Goal: Find specific page/section: Find specific page/section

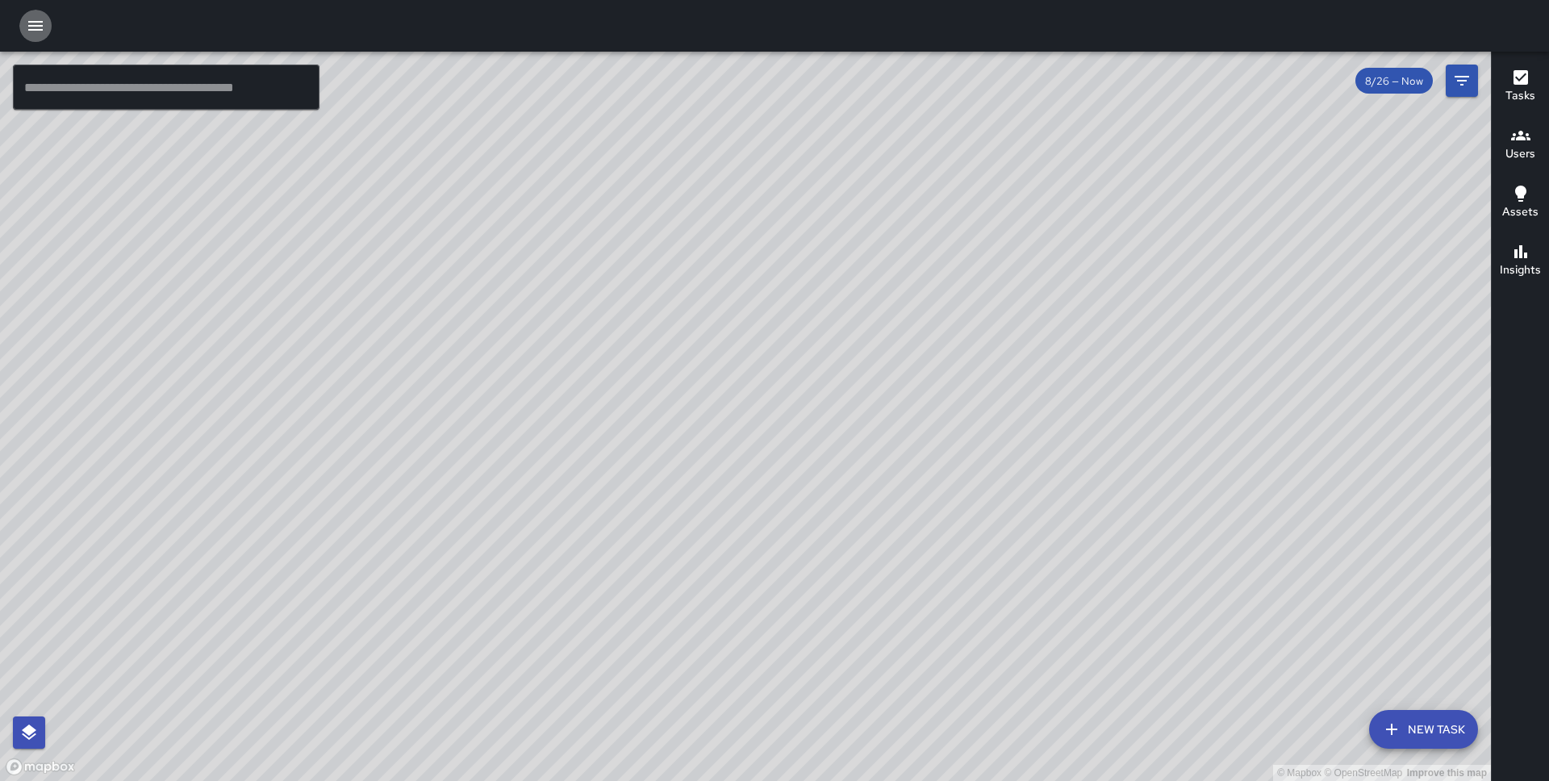
click at [32, 31] on icon "button" at bounding box center [35, 25] width 19 height 19
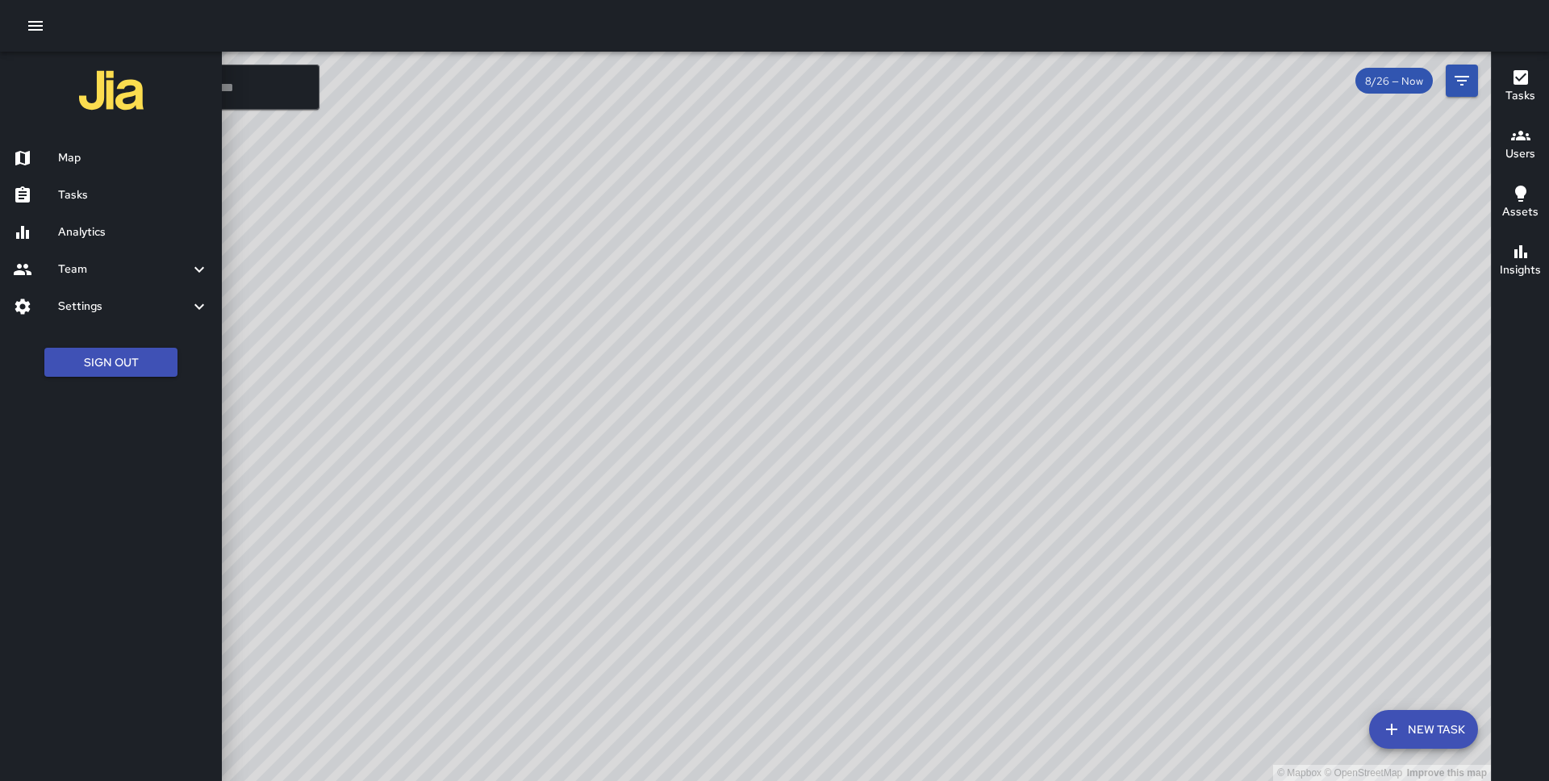
click at [79, 233] on h6 "Analytics" at bounding box center [133, 232] width 151 height 18
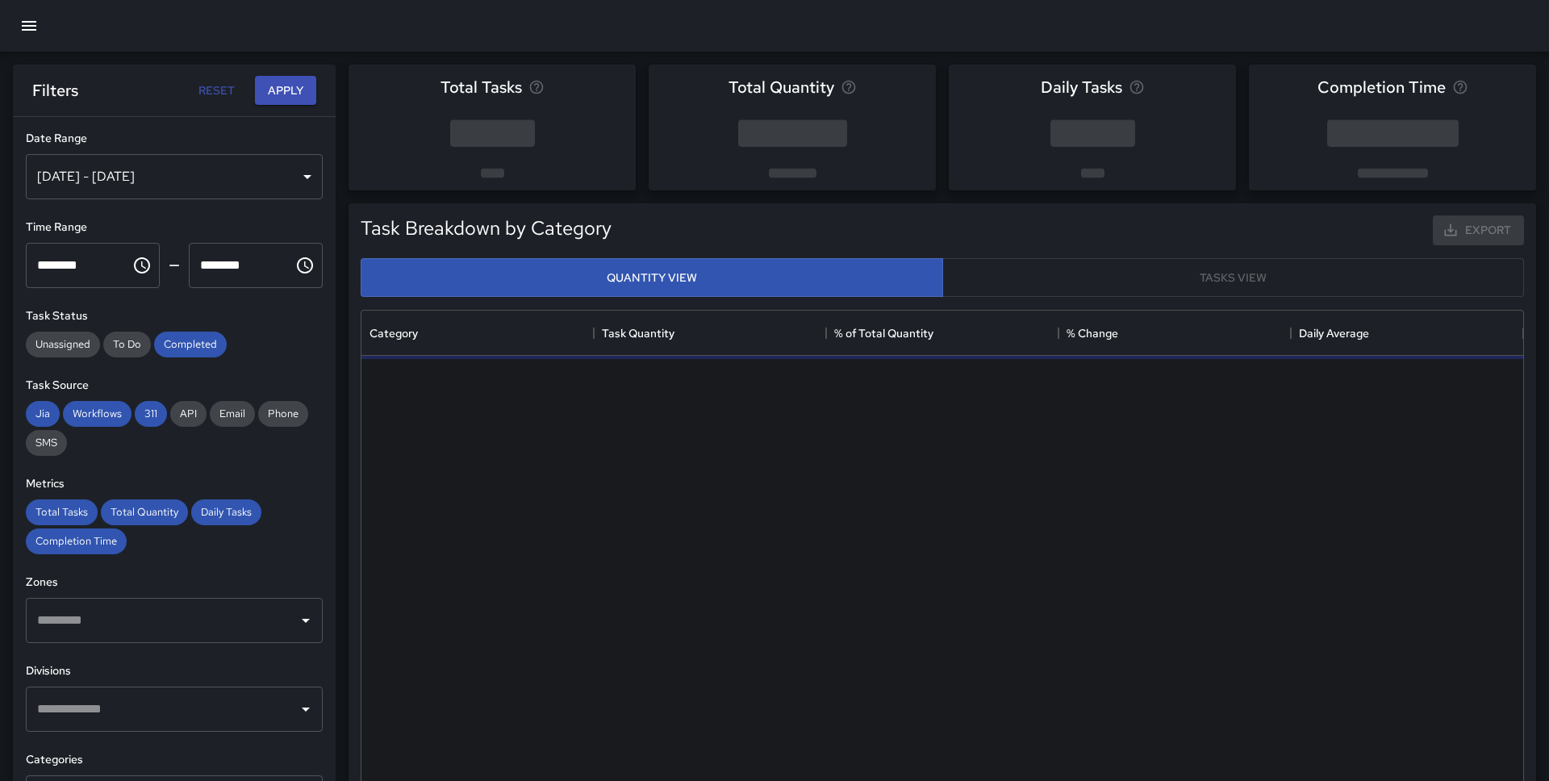
click at [35, 26] on icon "button" at bounding box center [29, 26] width 15 height 10
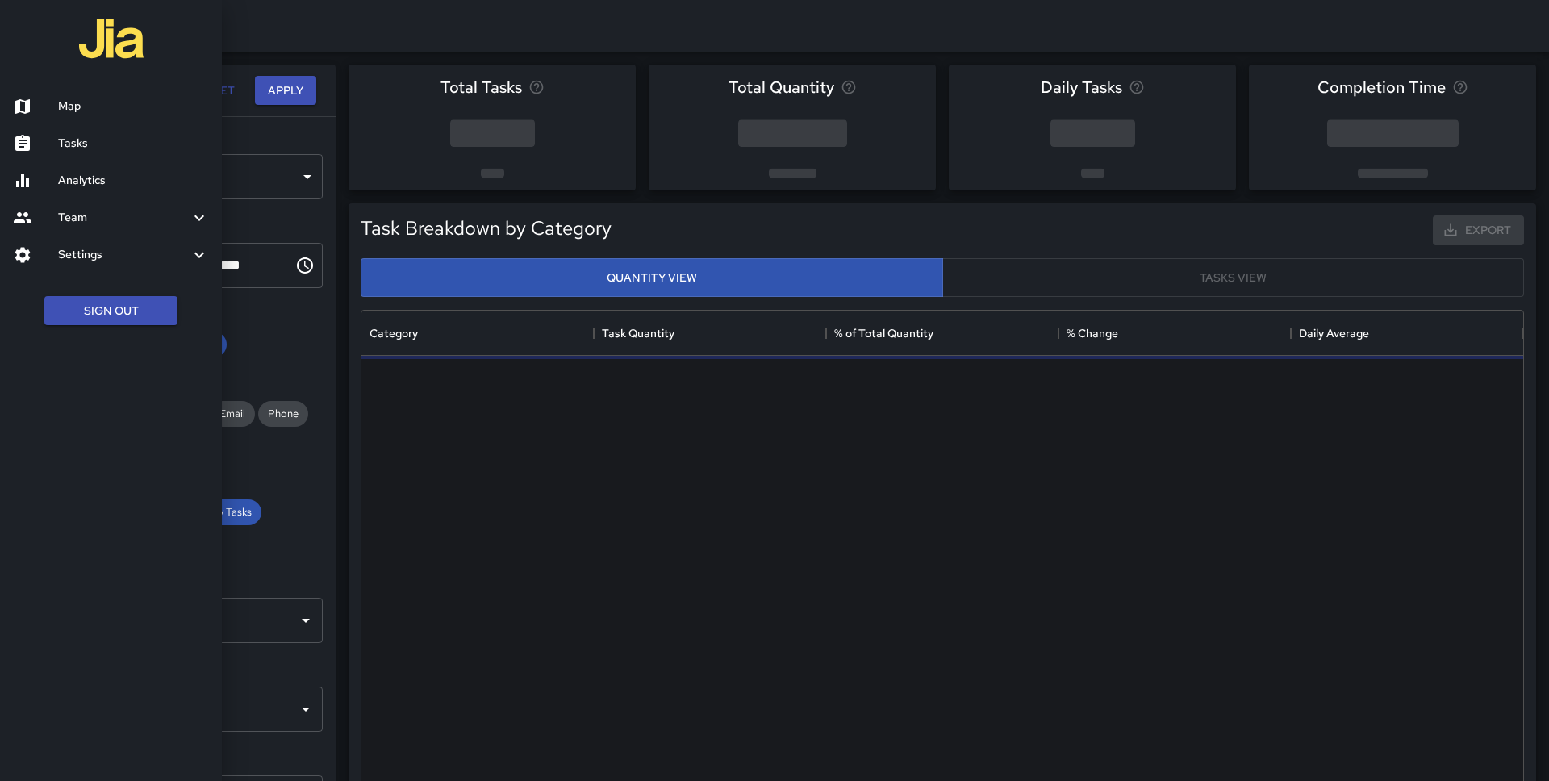
scroll to position [482, 1161]
click at [90, 175] on h6 "Analytics" at bounding box center [133, 181] width 151 height 18
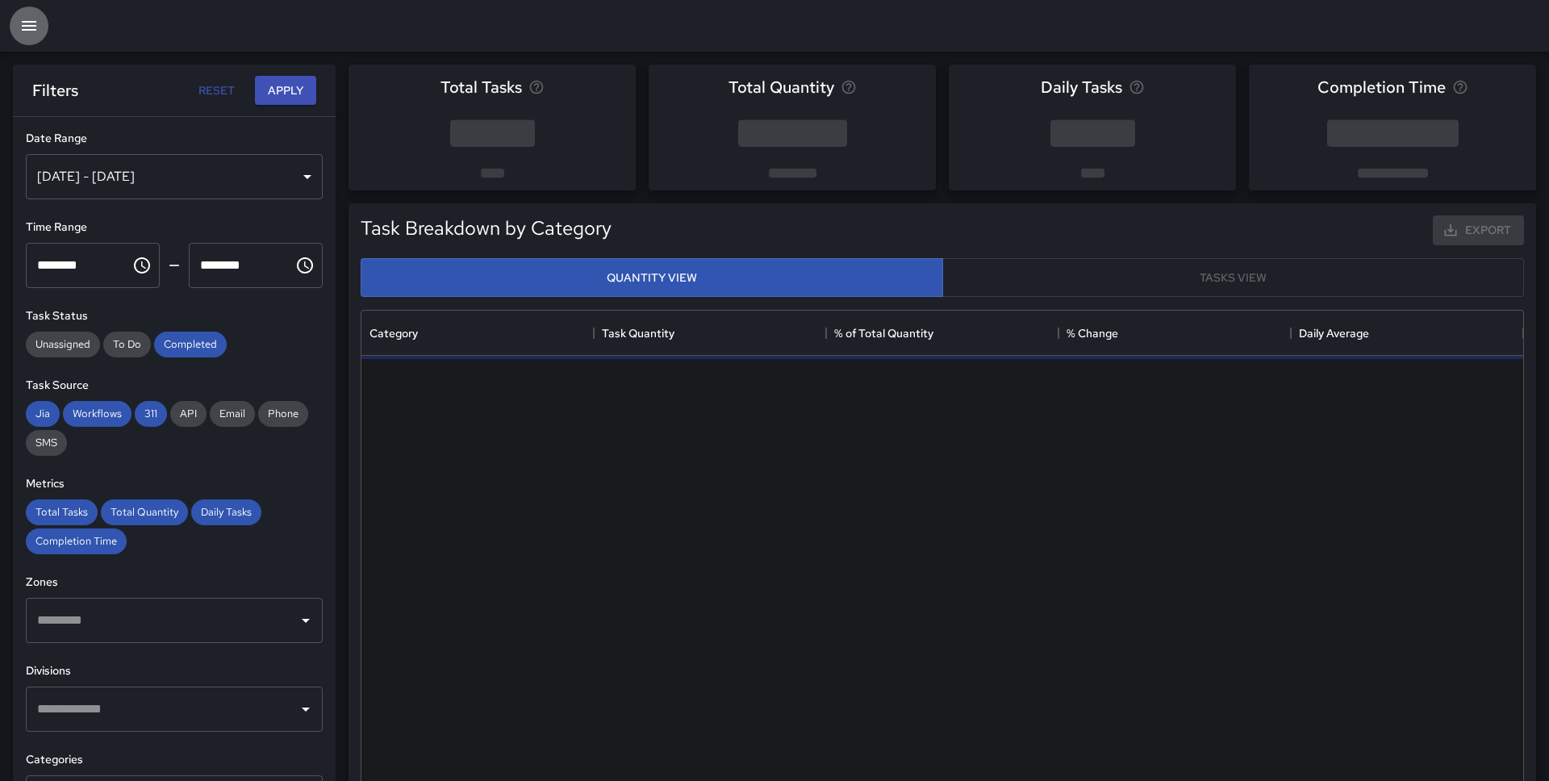
click at [31, 29] on icon "button" at bounding box center [29, 26] width 15 height 10
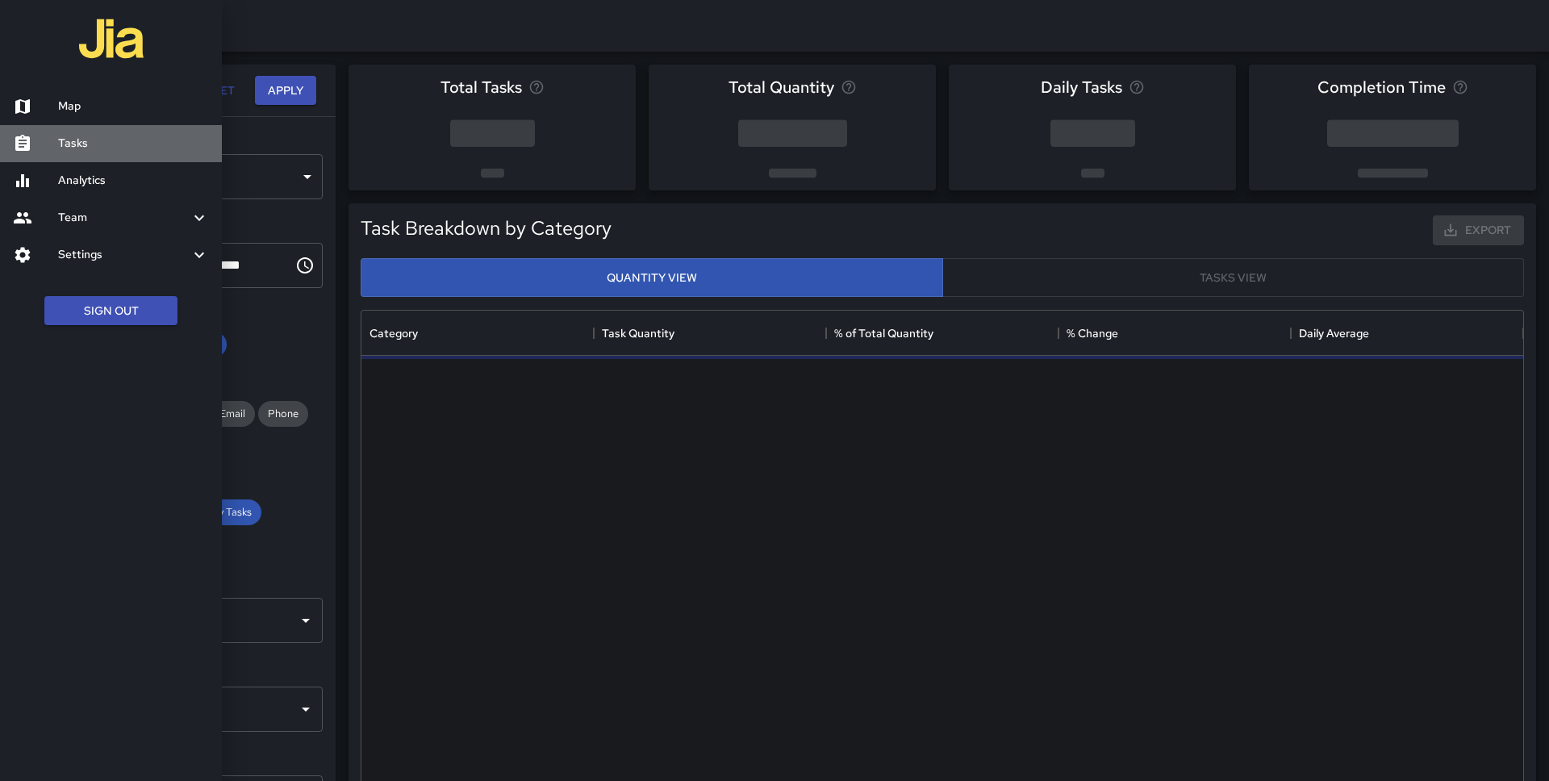
click at [81, 137] on h6 "Tasks" at bounding box center [133, 144] width 151 height 18
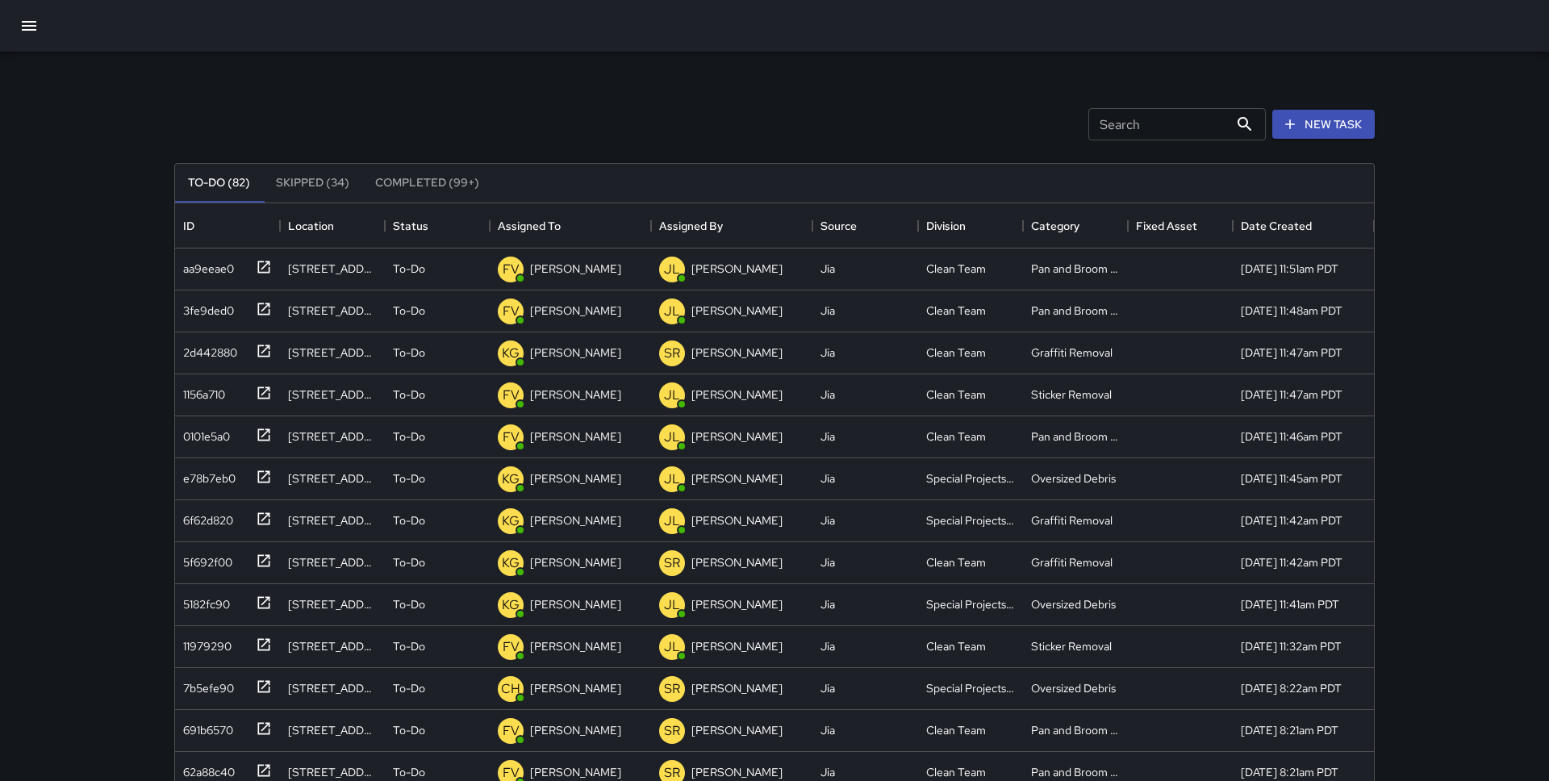
click at [21, 26] on icon "button" at bounding box center [28, 25] width 19 height 19
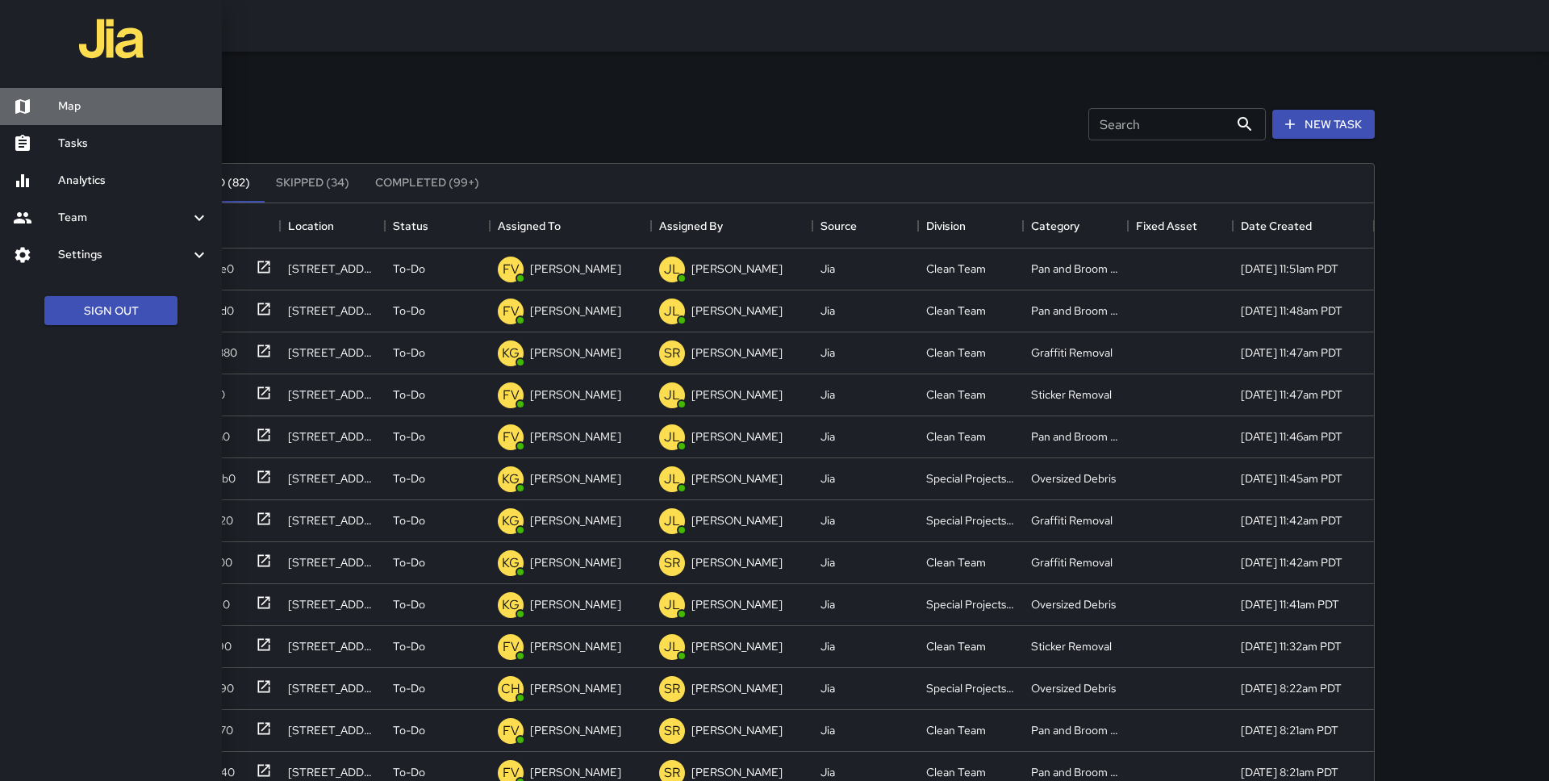
click at [91, 113] on h6 "Map" at bounding box center [133, 107] width 151 height 18
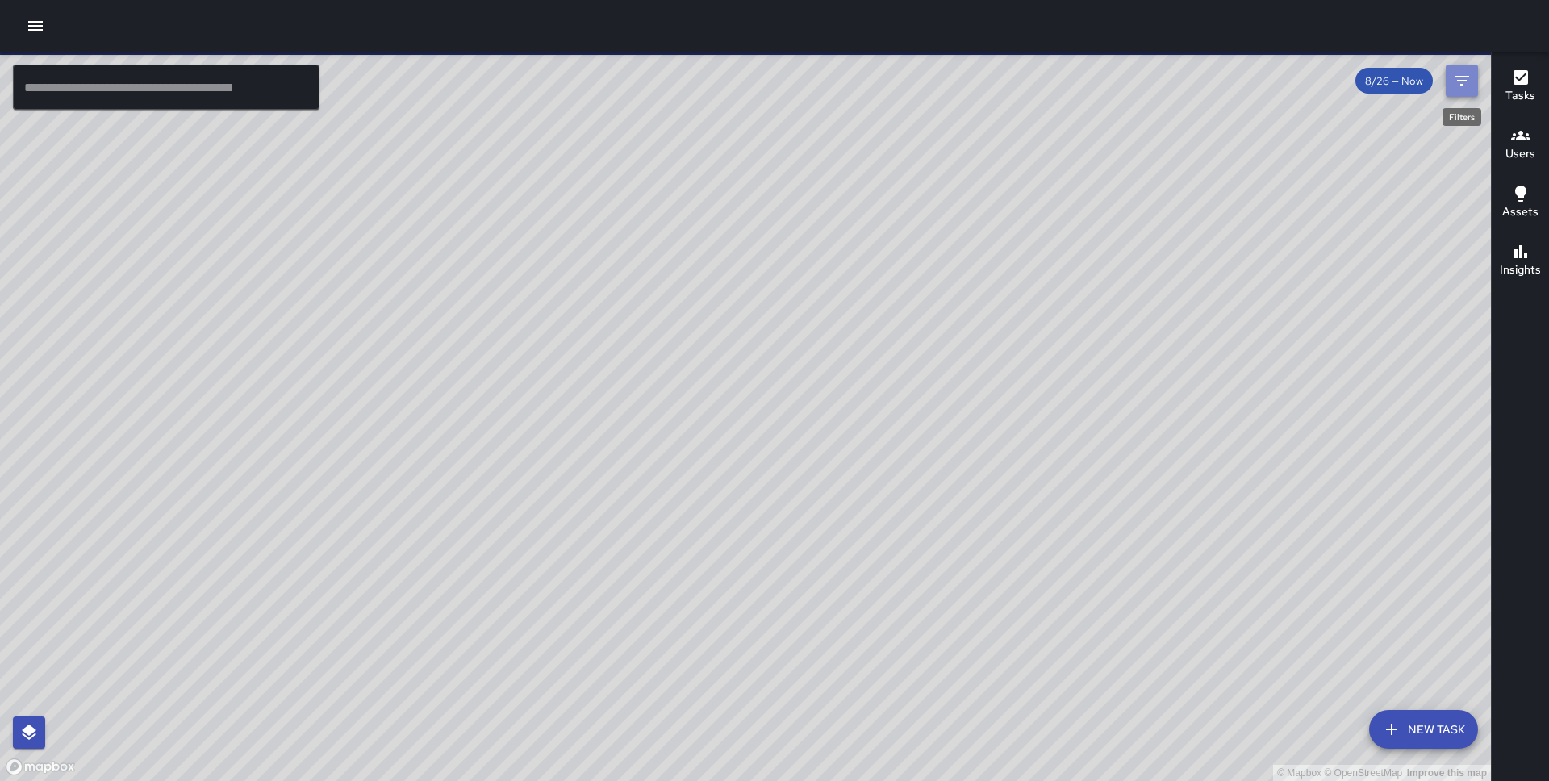
click at [1457, 78] on icon "Filters" at bounding box center [1461, 80] width 19 height 19
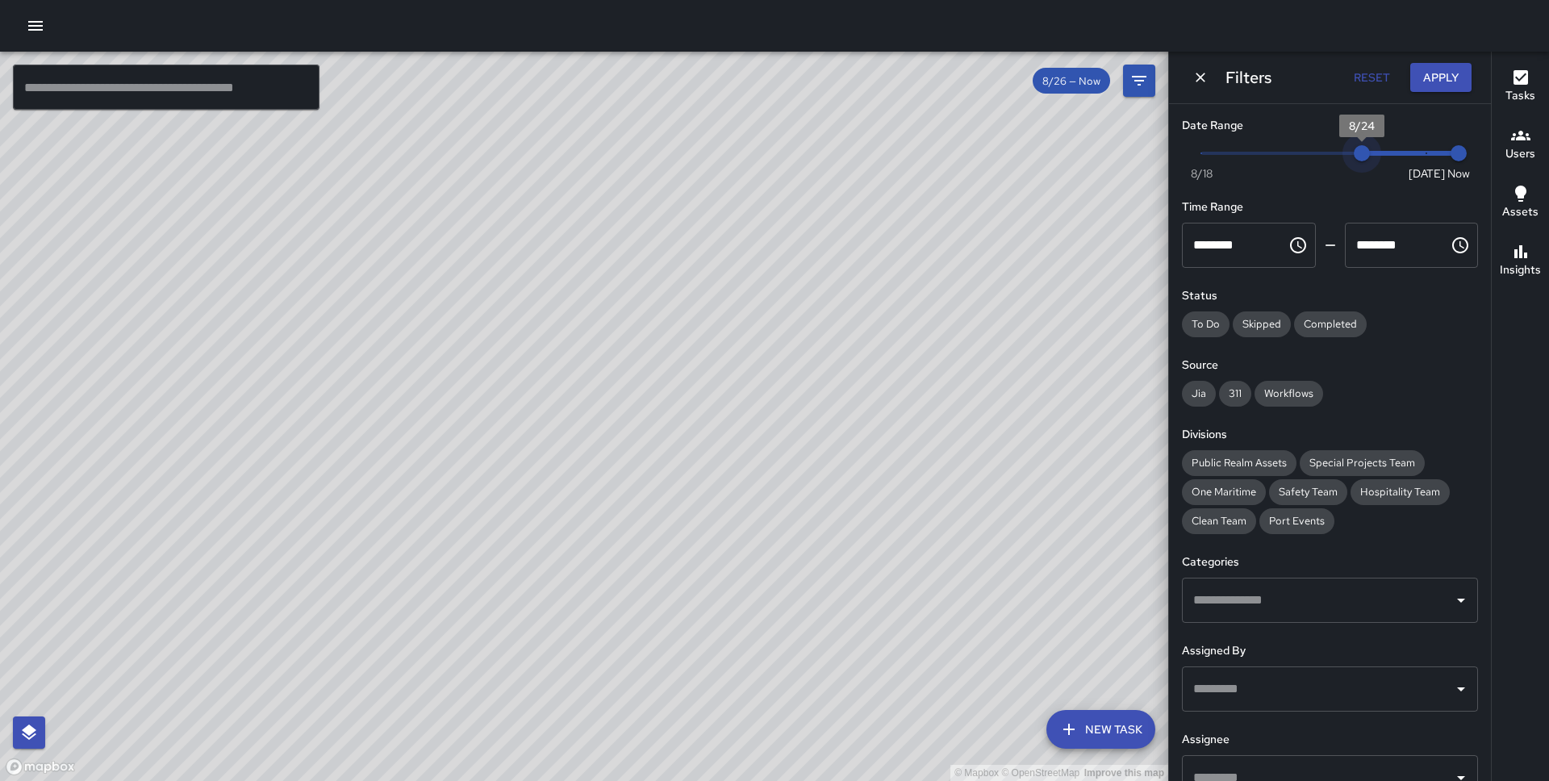
click at [1372, 147] on span "Now [DATE] [DATE] 1:13 pm" at bounding box center [1329, 153] width 257 height 24
type input "*"
click at [1379, 150] on span "Now [DATE] [DATE] 1:13 pm" at bounding box center [1329, 153] width 257 height 24
click at [1453, 73] on button "Apply" at bounding box center [1440, 78] width 61 height 30
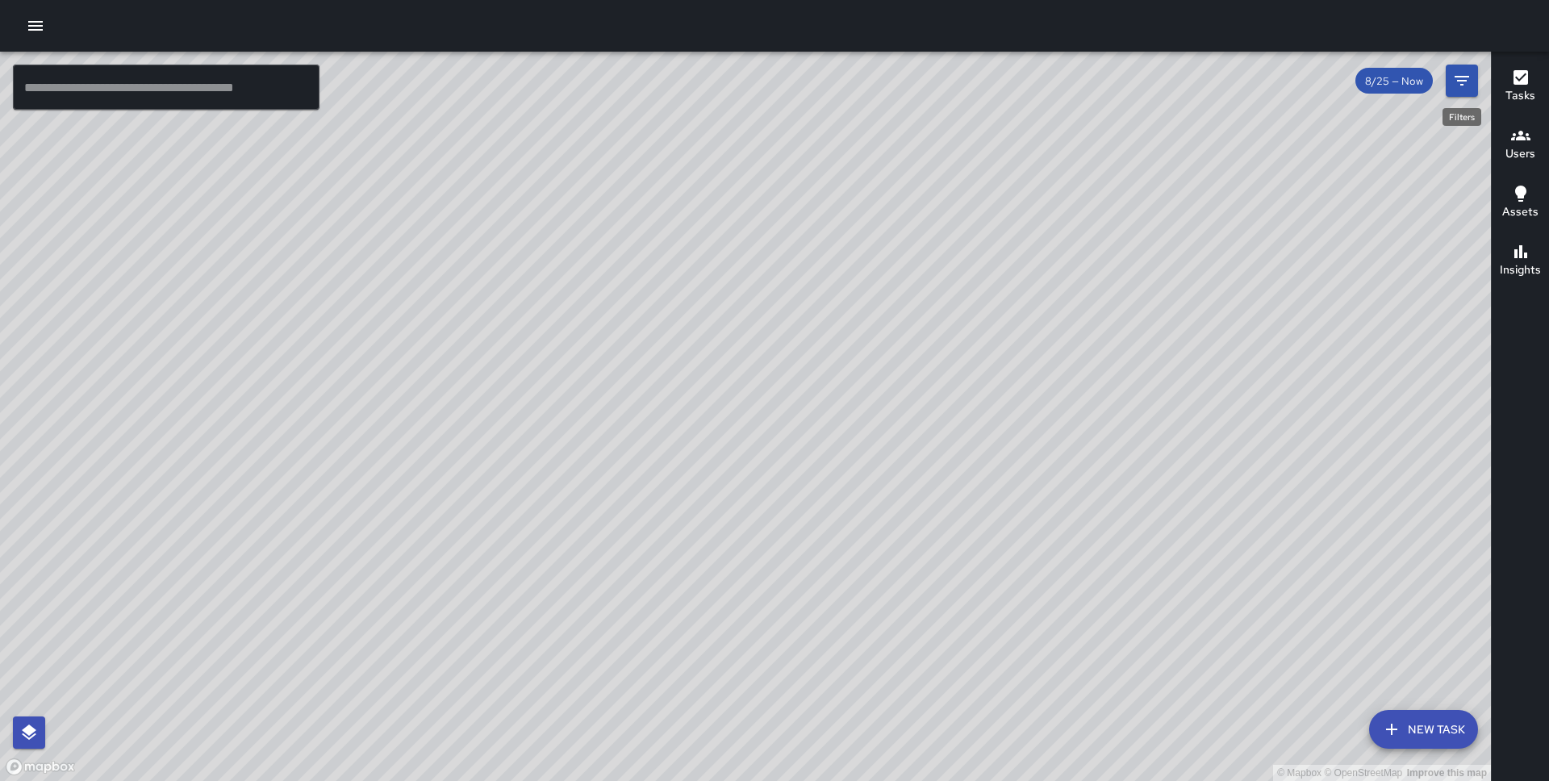
click at [1453, 73] on icon "Filters" at bounding box center [1461, 80] width 19 height 19
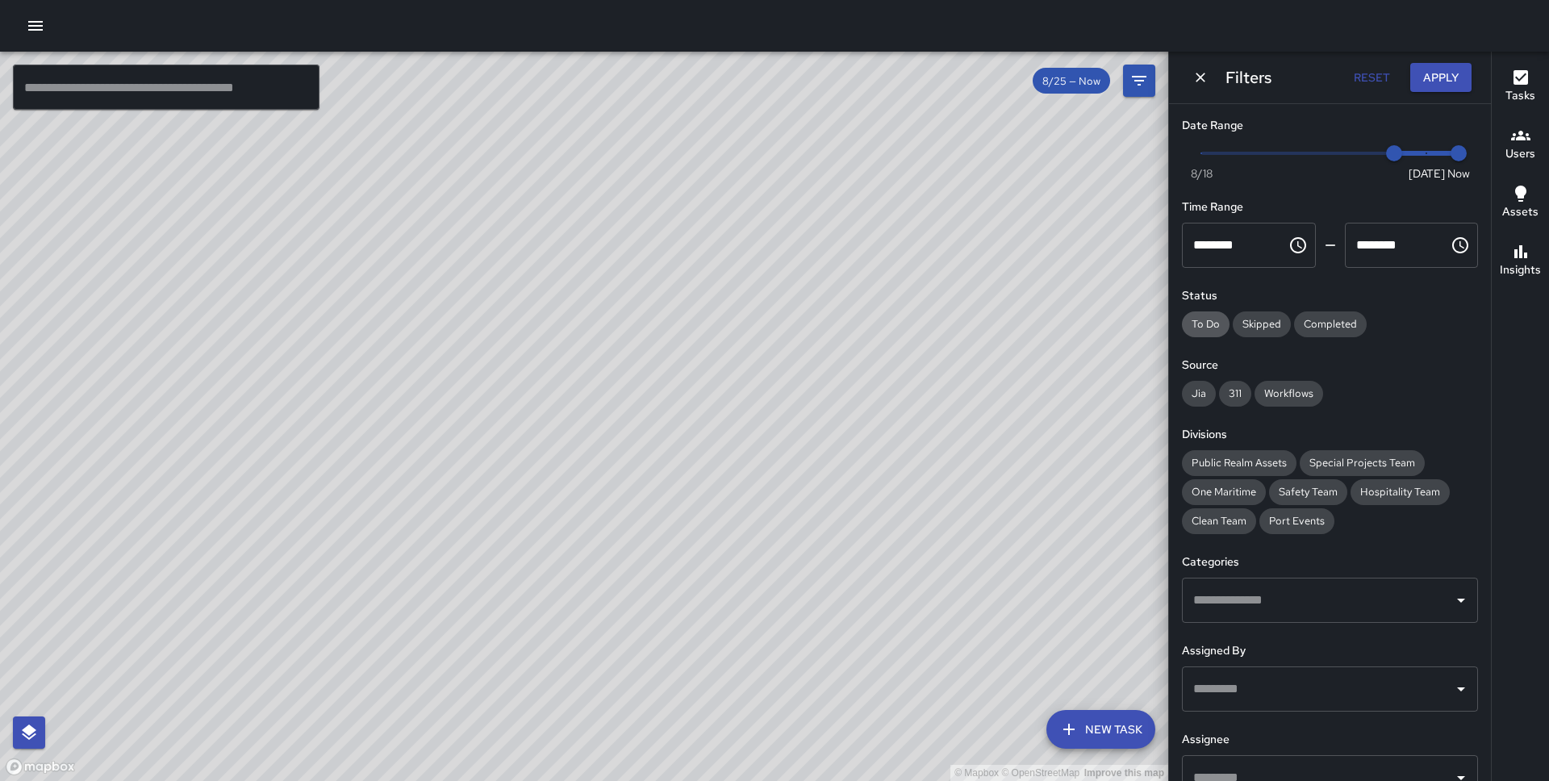
click at [1208, 321] on span "To Do" at bounding box center [1206, 324] width 48 height 14
click at [1444, 78] on button "Apply" at bounding box center [1440, 78] width 61 height 30
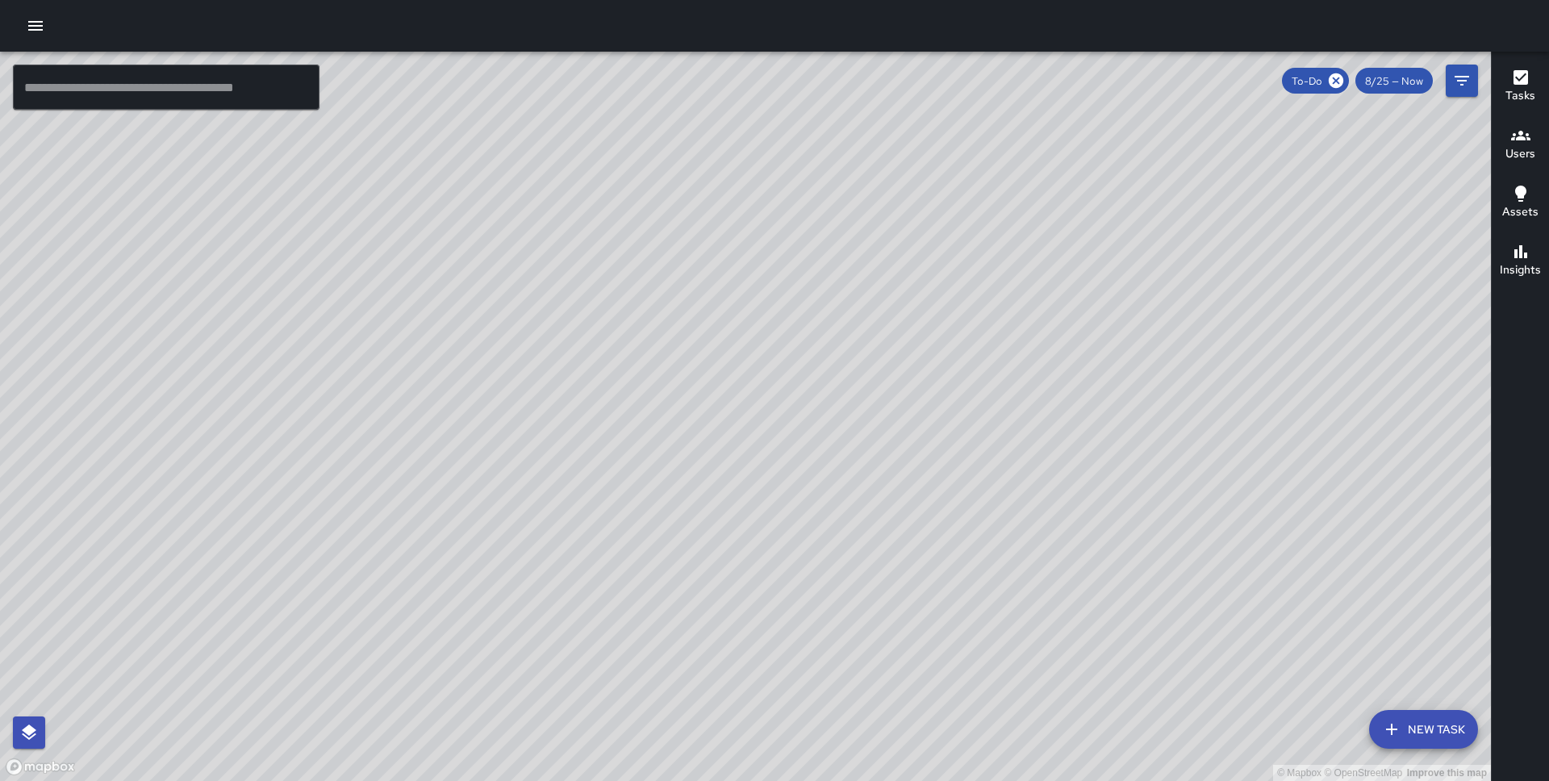
drag, startPoint x: 371, startPoint y: 448, endPoint x: 358, endPoint y: 357, distance: 92.8
click at [358, 357] on div "© Mapbox © OpenStreetMap Improve this map" at bounding box center [745, 416] width 1491 height 729
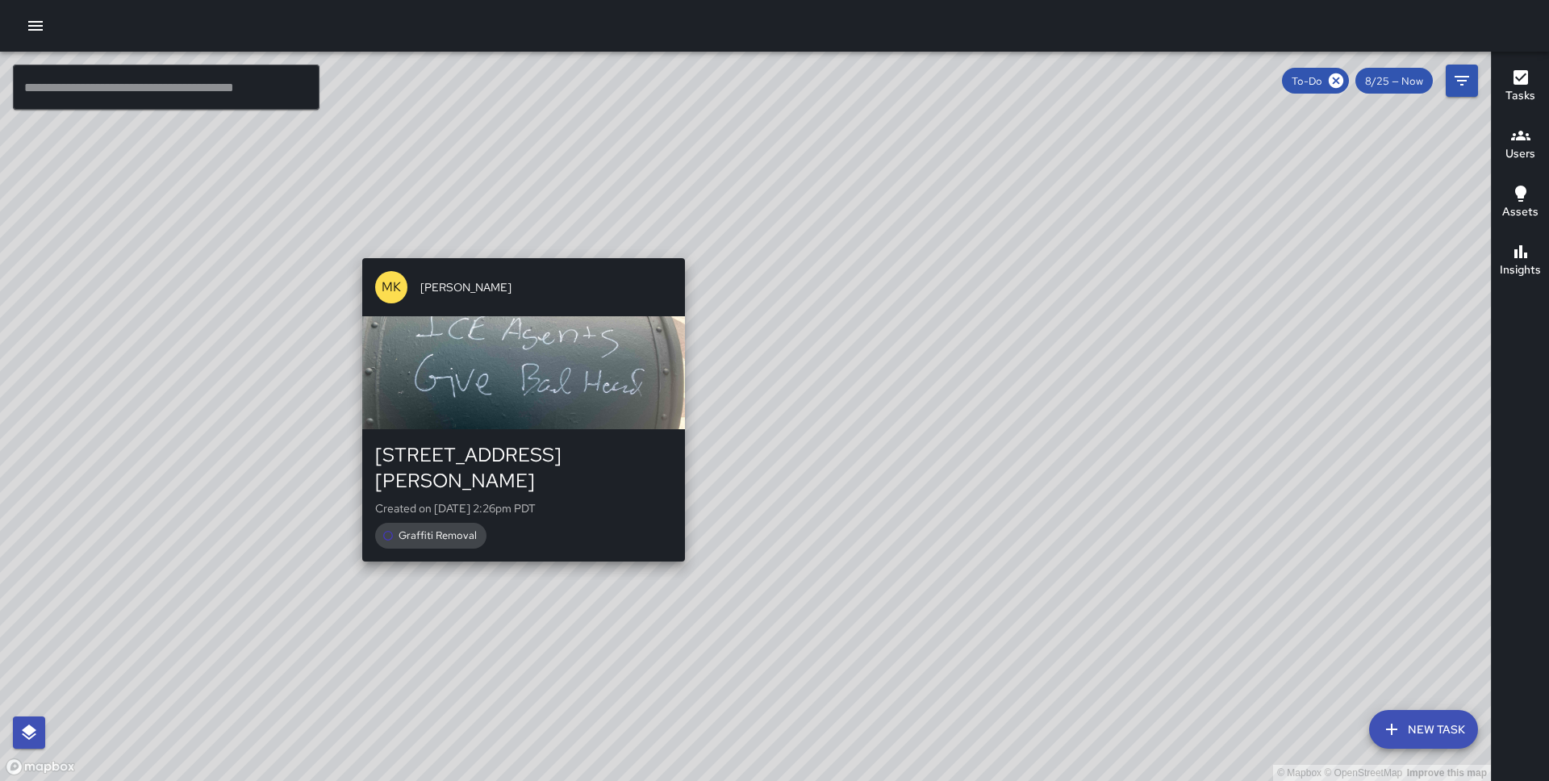
click at [516, 248] on div "© Mapbox © OpenStreetMap Improve this map MK [PERSON_NAME][GEOGRAPHIC_DATA][STR…" at bounding box center [745, 416] width 1491 height 729
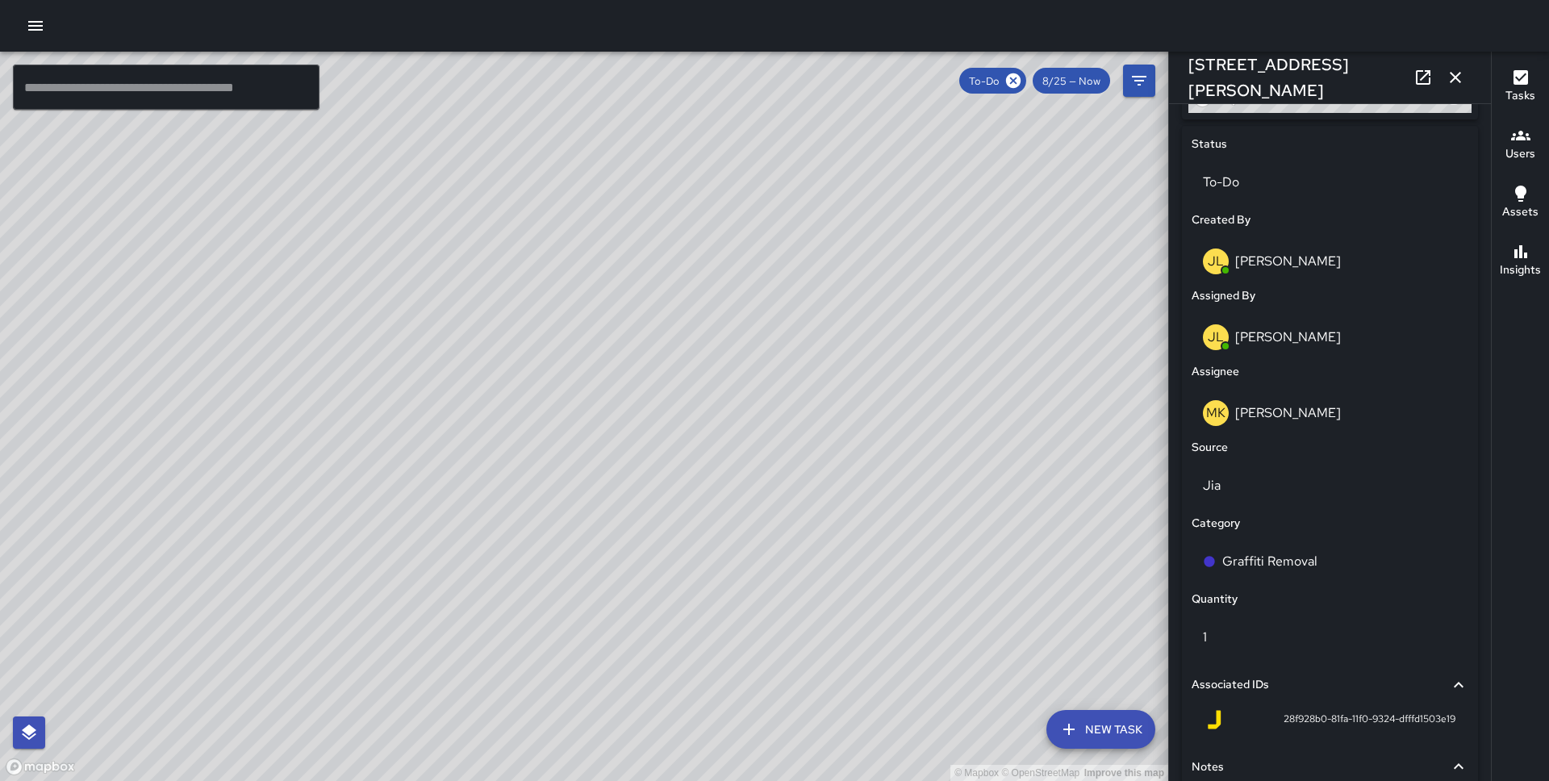
scroll to position [865, 0]
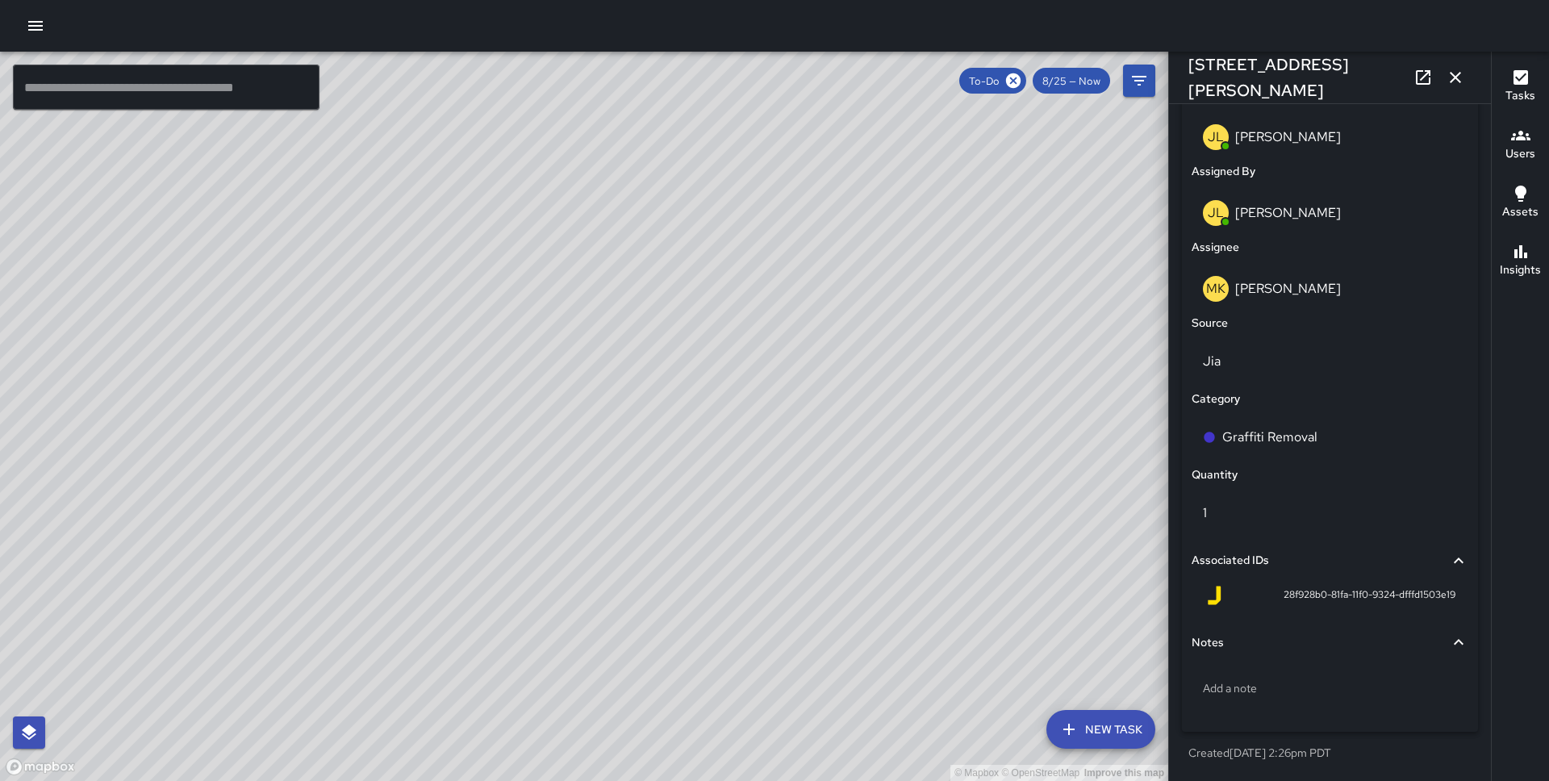
click at [1453, 79] on icon "button" at bounding box center [1454, 77] width 11 height 11
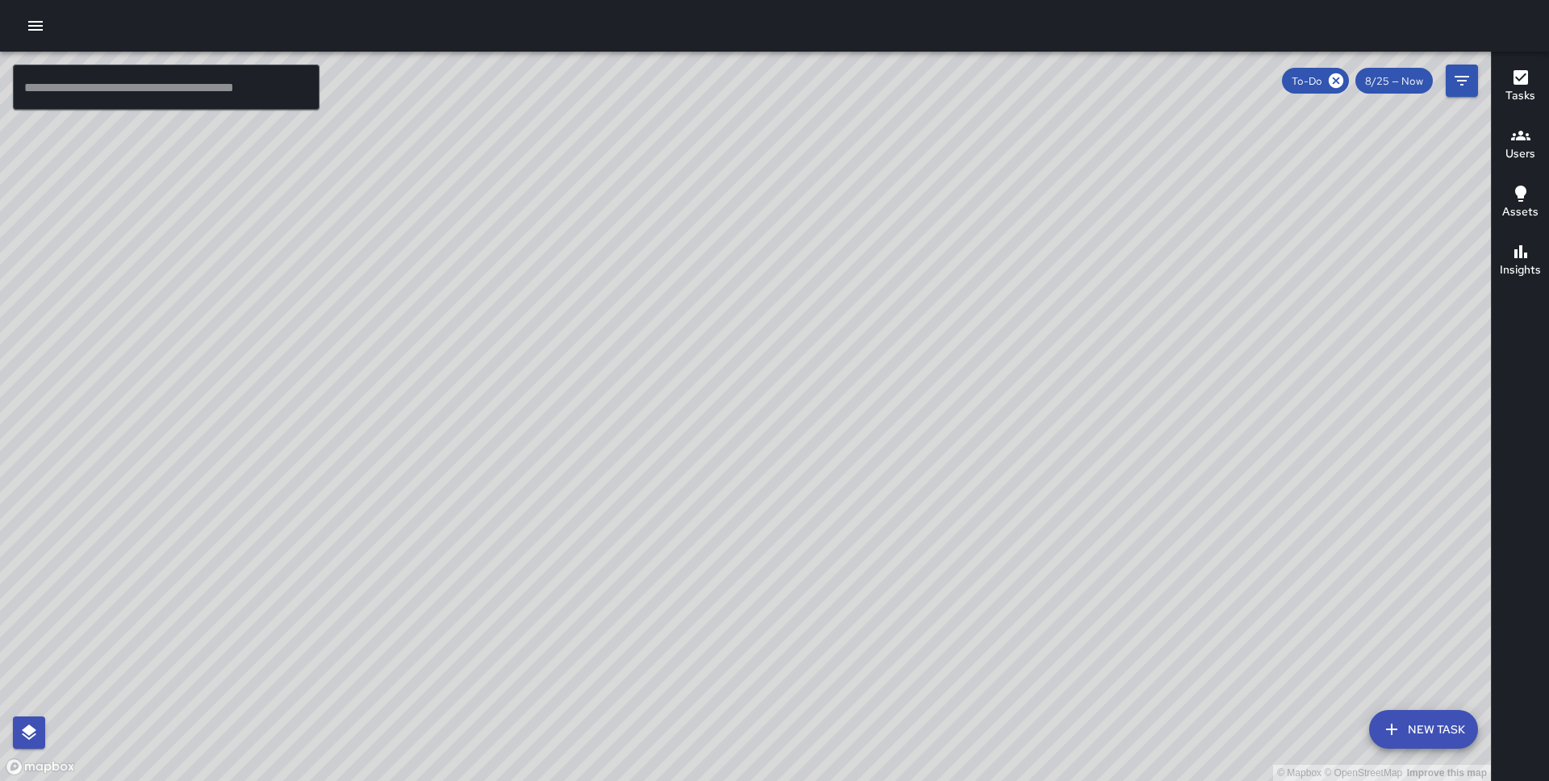
click at [726, 260] on div "© Mapbox © OpenStreetMap Improve this map MK [PERSON_NAME][GEOGRAPHIC_DATA][STR…" at bounding box center [745, 416] width 1491 height 729
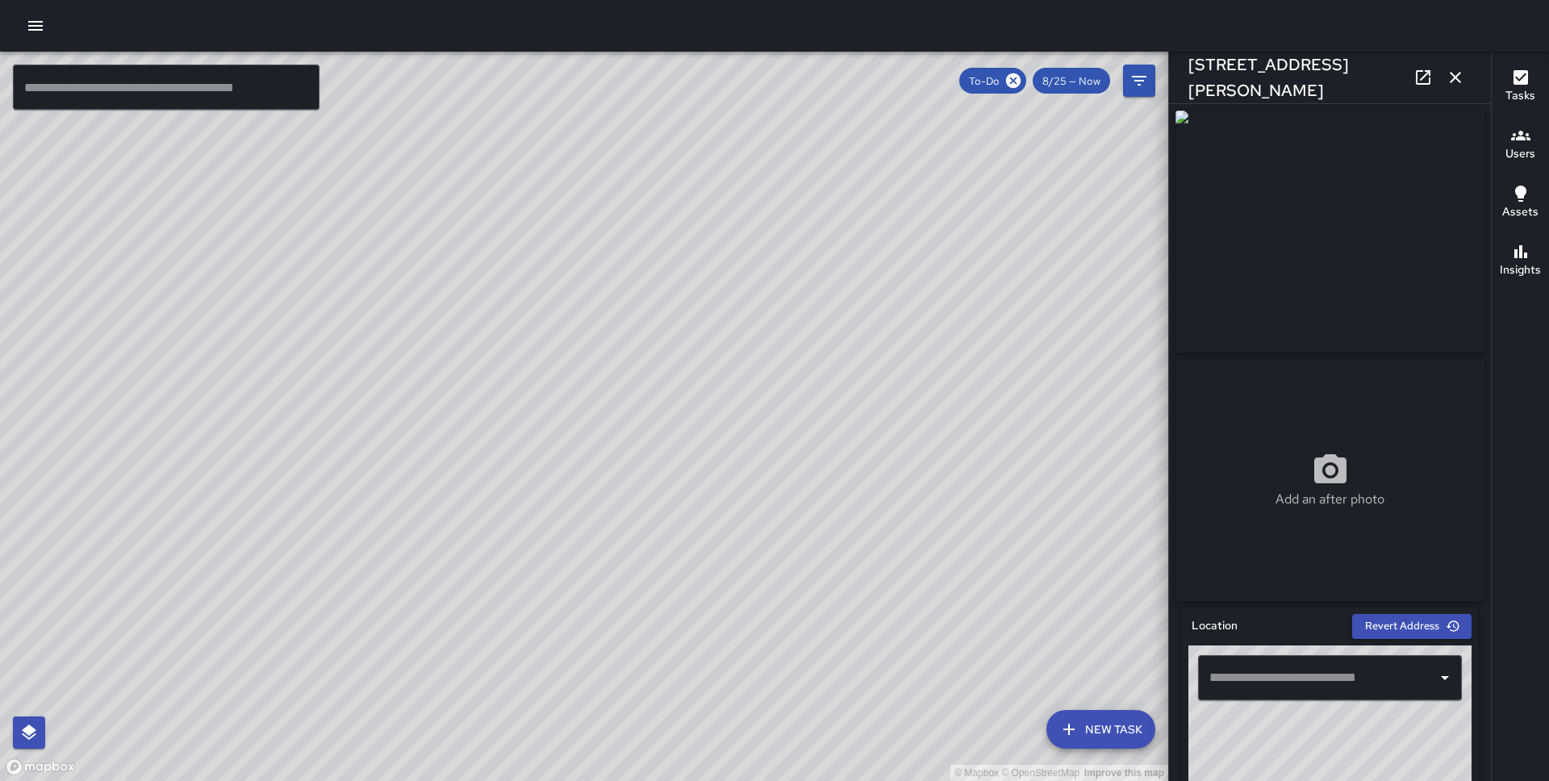
type input "**********"
click at [601, 571] on div "© Mapbox © OpenStreetMap Improve this map MK [PERSON_NAME][GEOGRAPHIC_DATA][STR…" at bounding box center [584, 416] width 1168 height 729
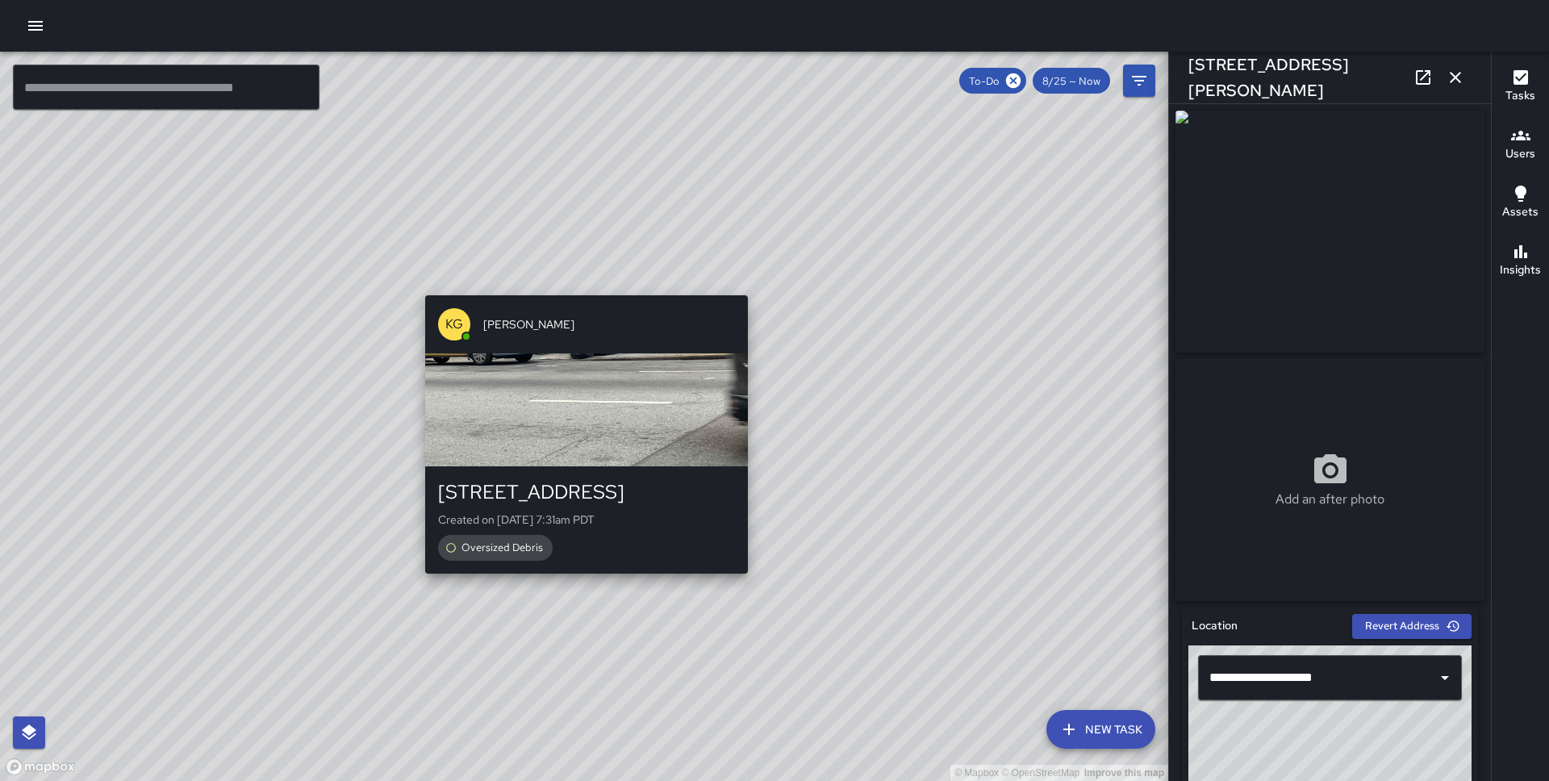
click at [579, 582] on div "© Mapbox © OpenStreetMap Improve this map KG [PERSON_NAME] [STREET_ADDRESS] Cre…" at bounding box center [584, 416] width 1168 height 729
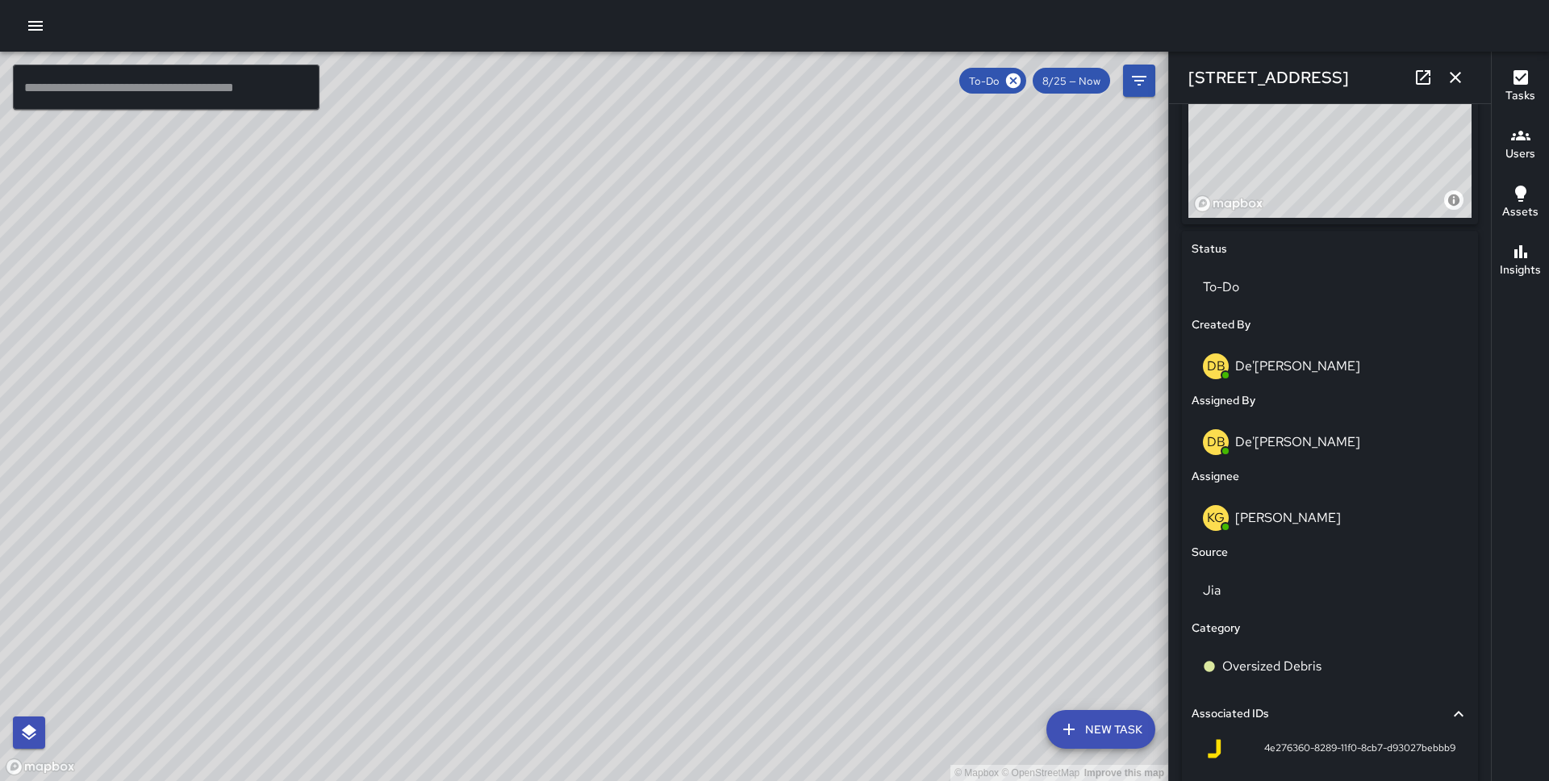
scroll to position [789, 0]
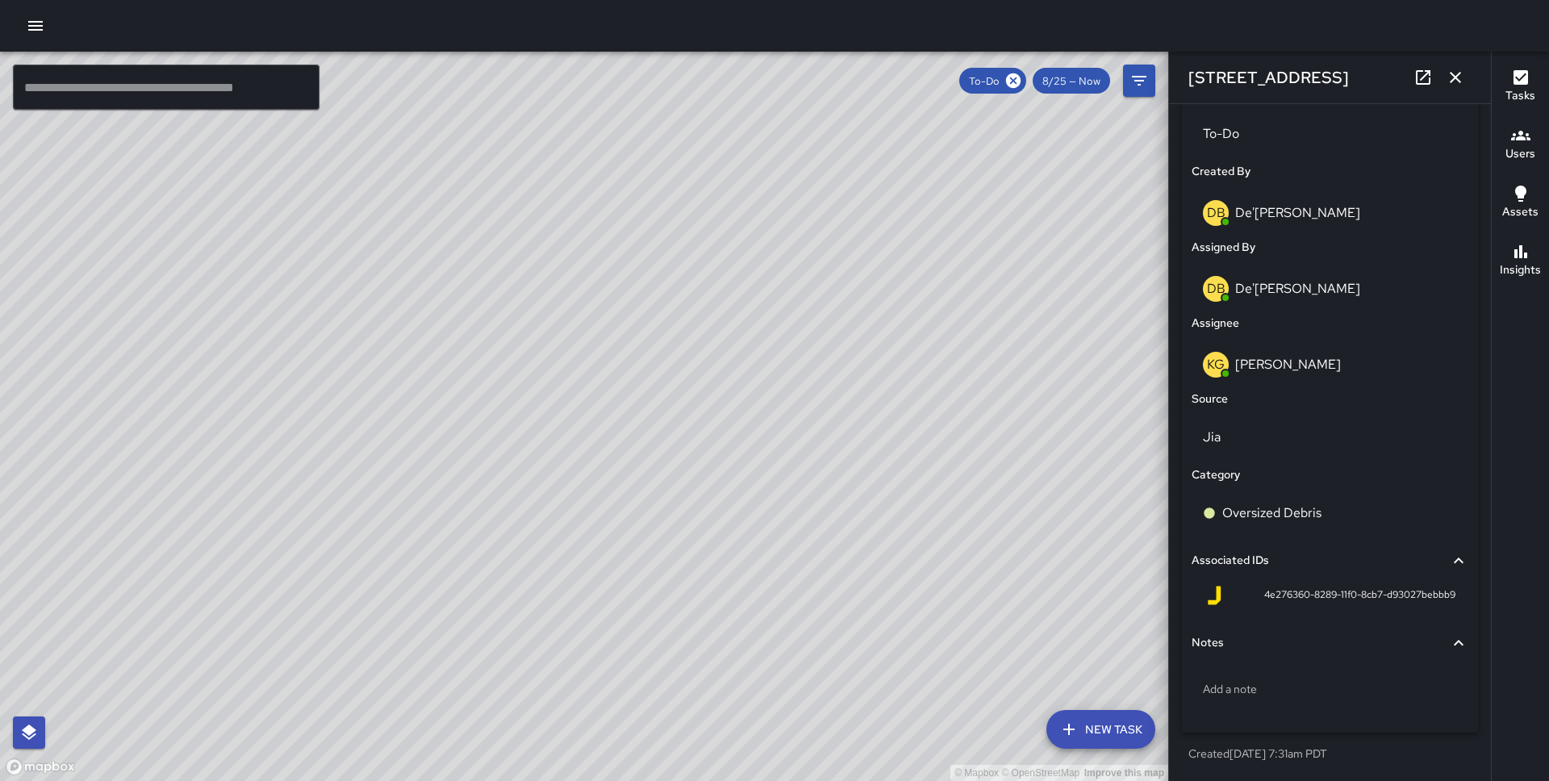
drag, startPoint x: 990, startPoint y: 522, endPoint x: 651, endPoint y: 729, distance: 397.8
click at [651, 729] on div "© Mapbox © OpenStreetMap Improve this map" at bounding box center [584, 416] width 1168 height 729
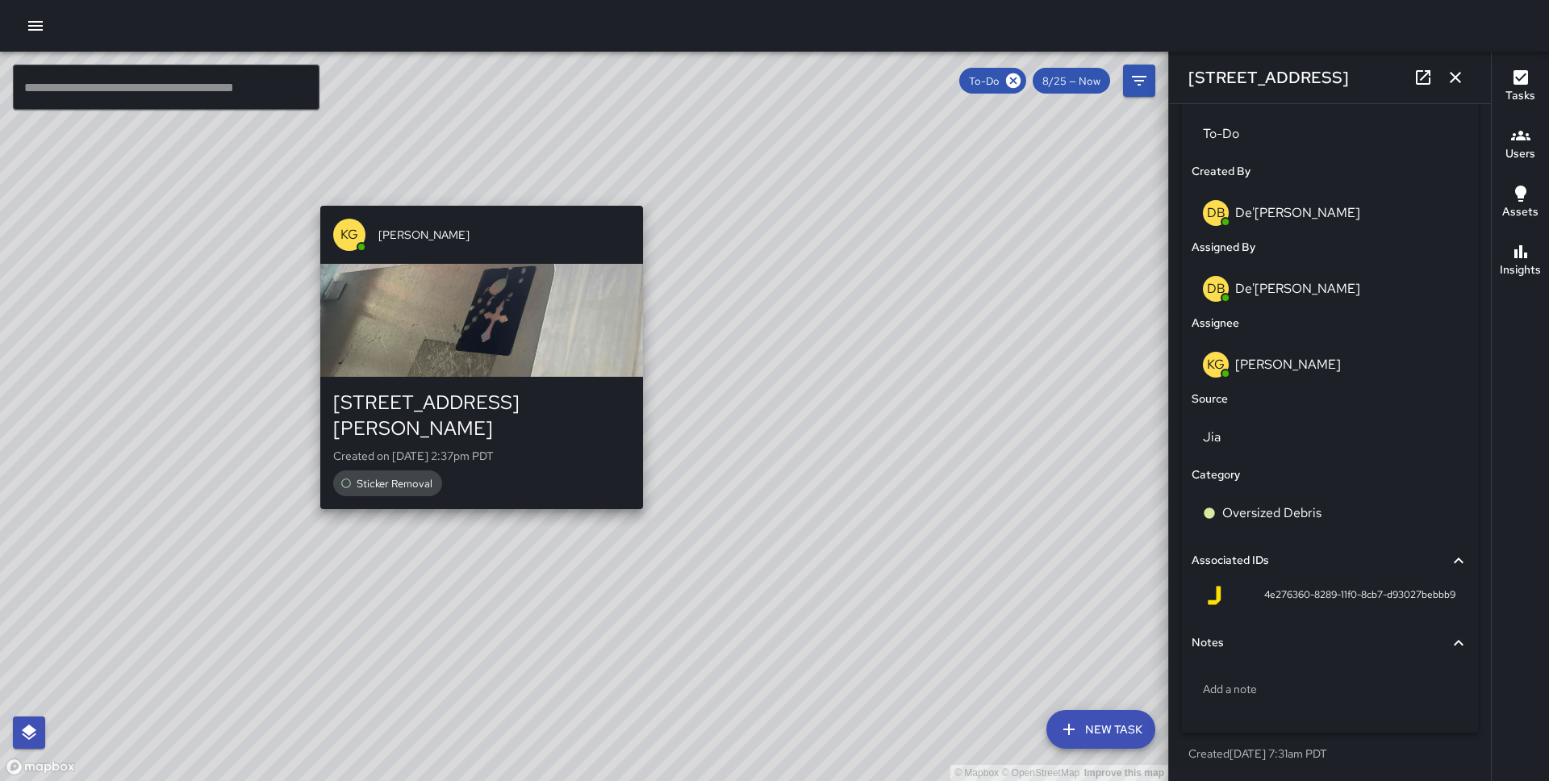
click at [471, 195] on div "© Mapbox © OpenStreetMap Improve this map KG [PERSON_NAME] [STREET_ADDRESS][PER…" at bounding box center [584, 416] width 1168 height 729
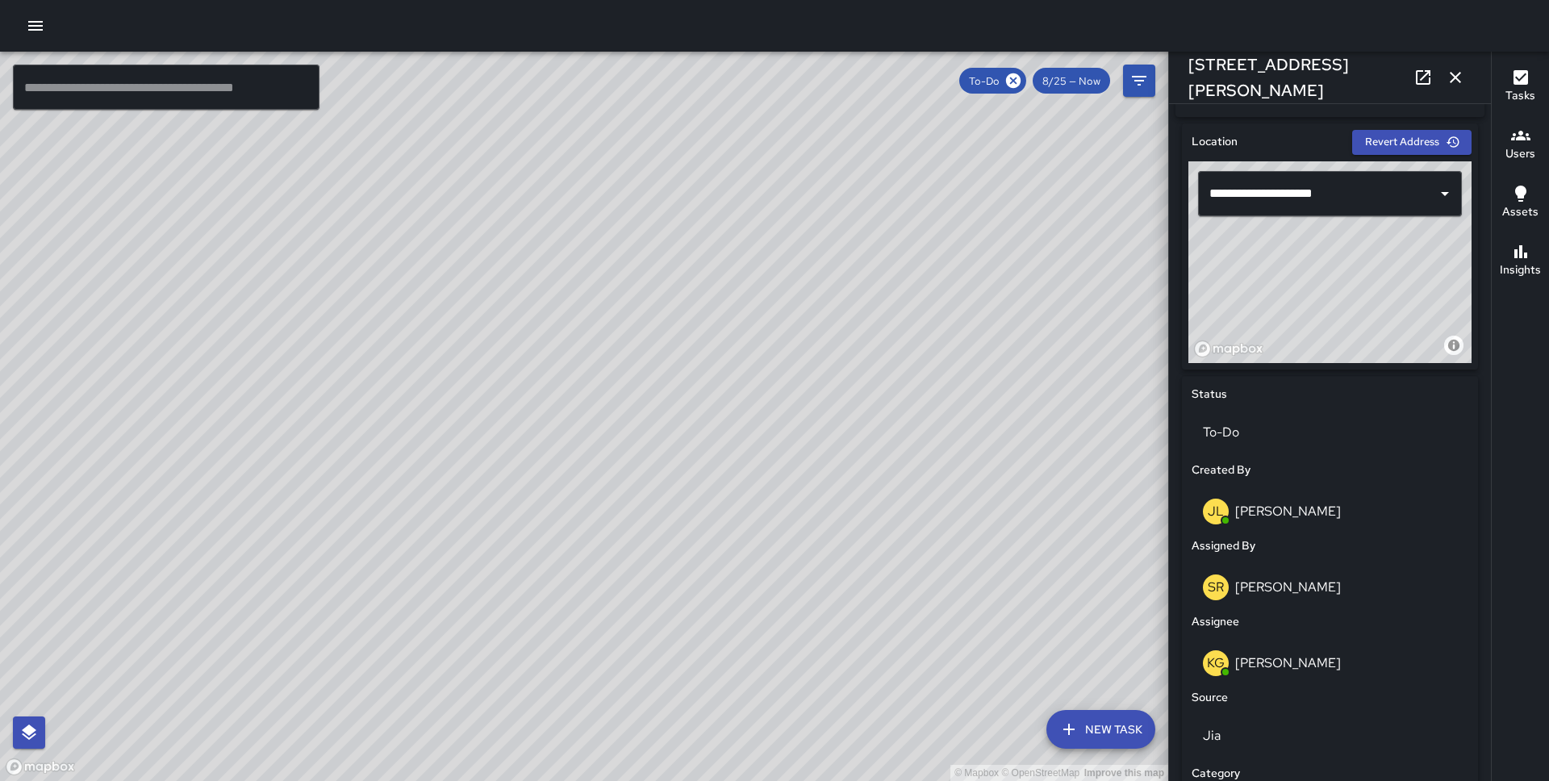
scroll to position [842, 0]
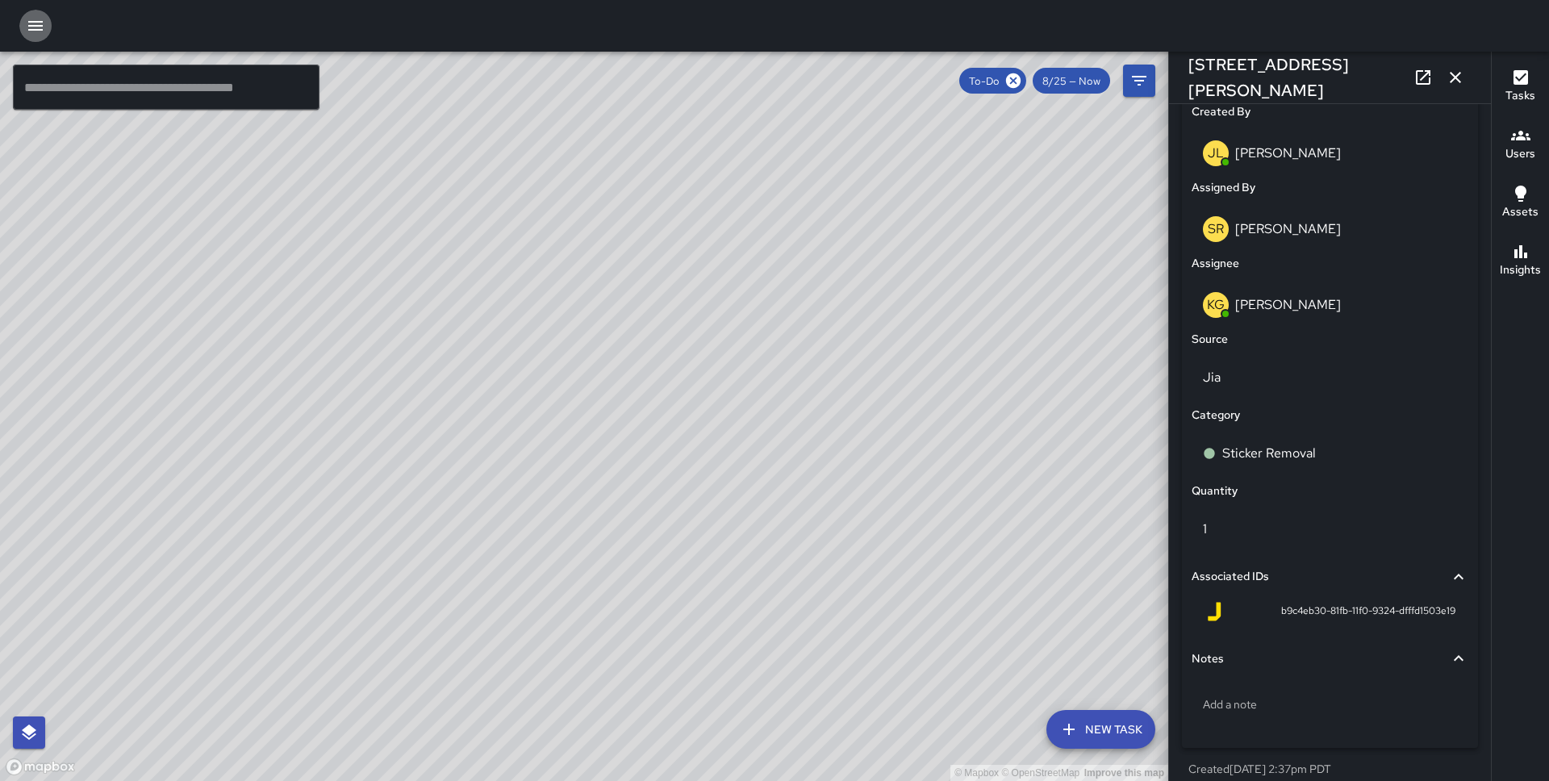
click at [45, 27] on button "button" at bounding box center [35, 26] width 32 height 32
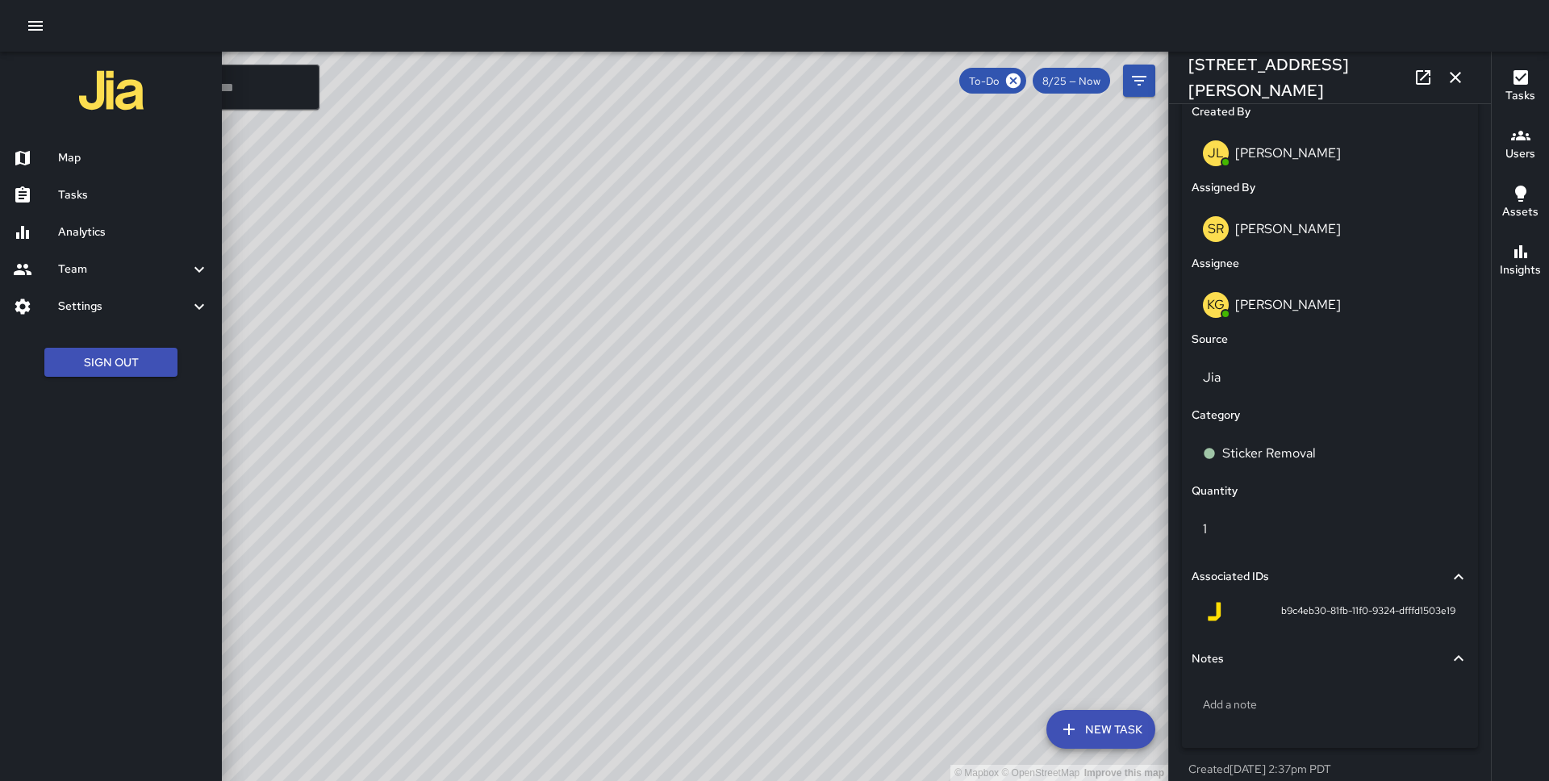
click at [819, 407] on div at bounding box center [774, 390] width 1549 height 781
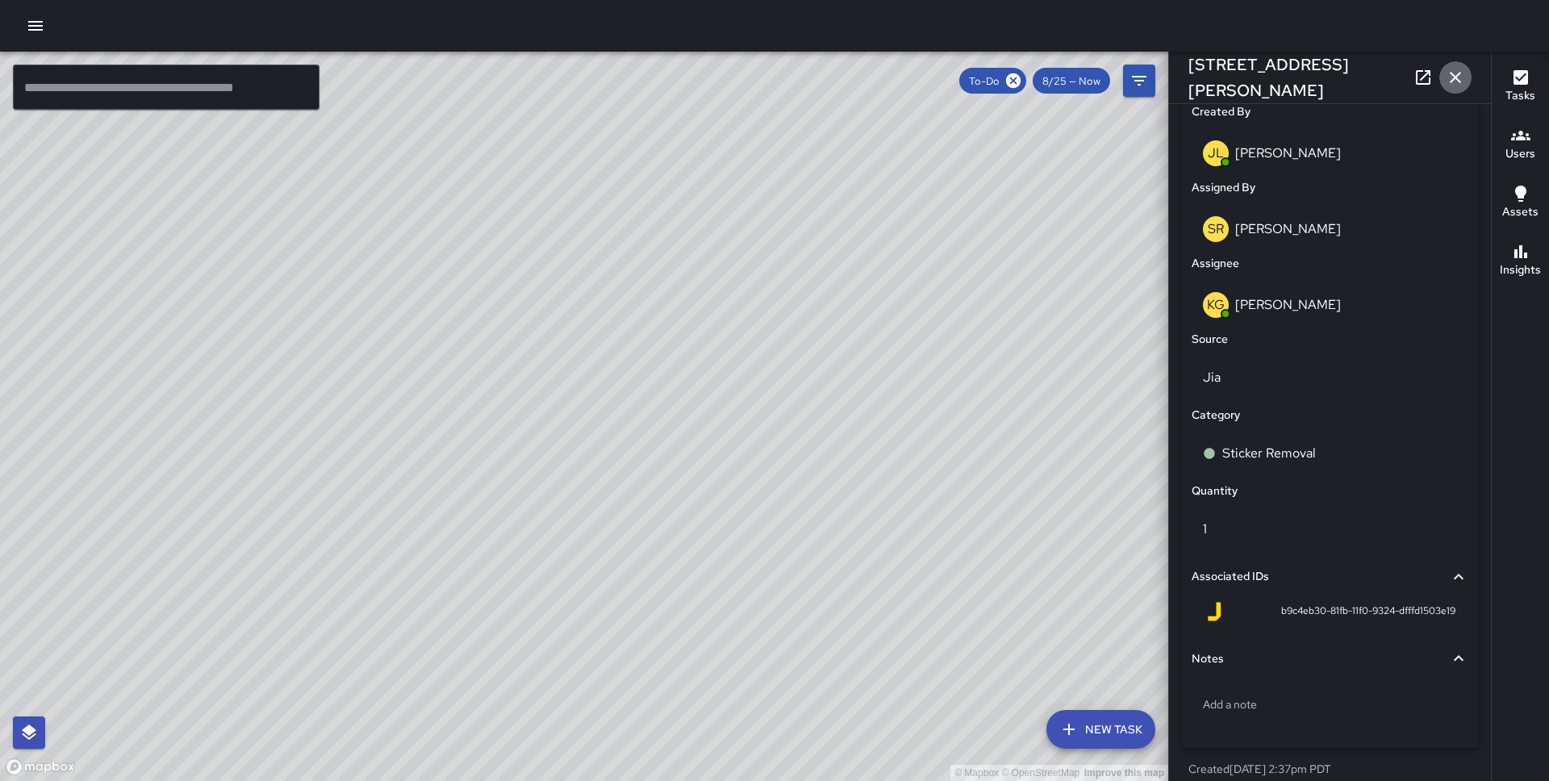
click at [1461, 81] on icon "button" at bounding box center [1454, 77] width 19 height 19
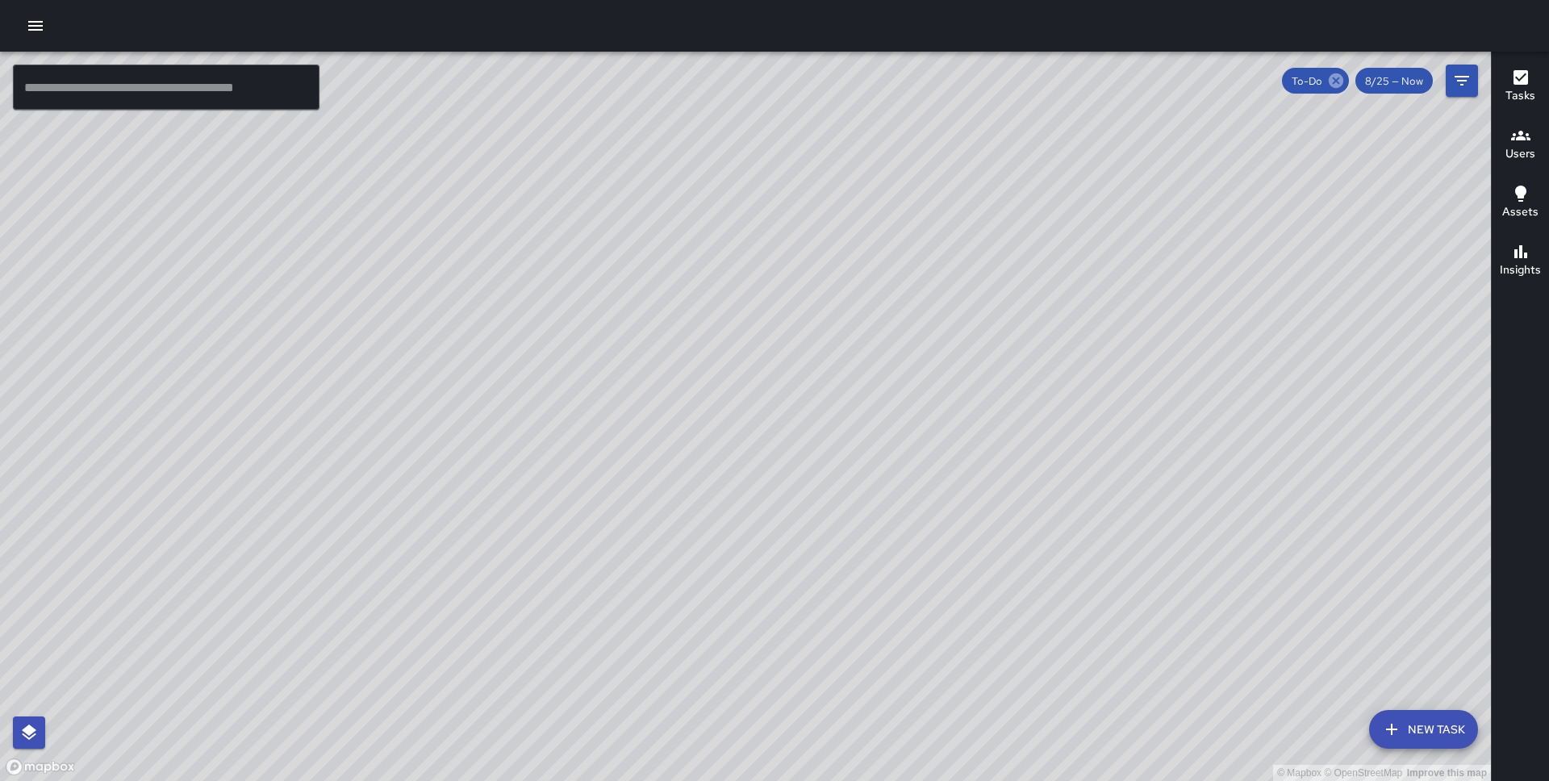
click at [1332, 82] on icon at bounding box center [1335, 80] width 15 height 15
click at [1456, 78] on icon "Filters" at bounding box center [1461, 80] width 19 height 19
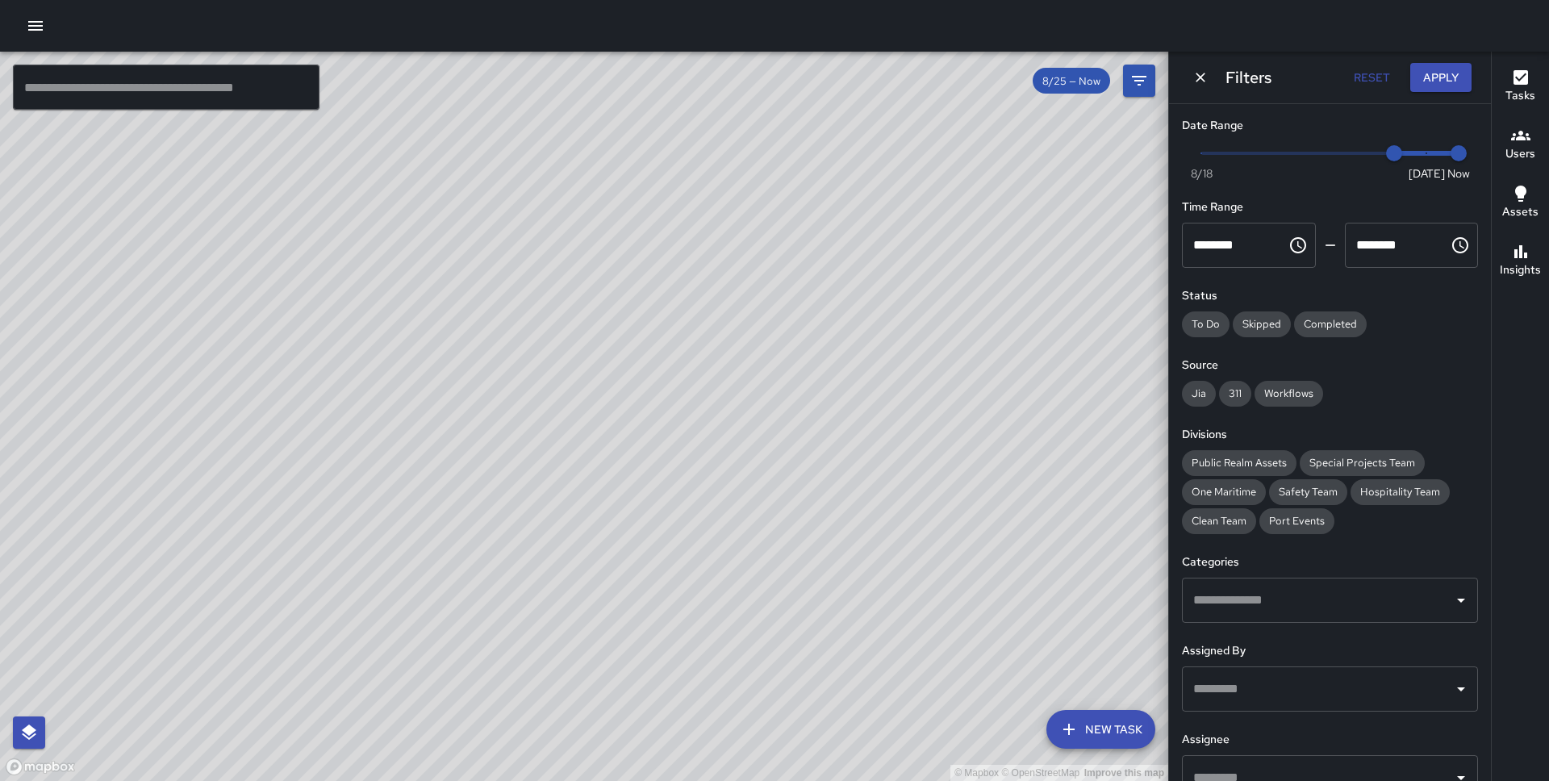
click at [1422, 148] on span "Now [DATE] [DATE] 1:15 pm" at bounding box center [1329, 153] width 257 height 24
click at [1422, 148] on span "8/26" at bounding box center [1426, 153] width 16 height 16
click at [1443, 152] on span at bounding box center [1329, 153] width 257 height 3
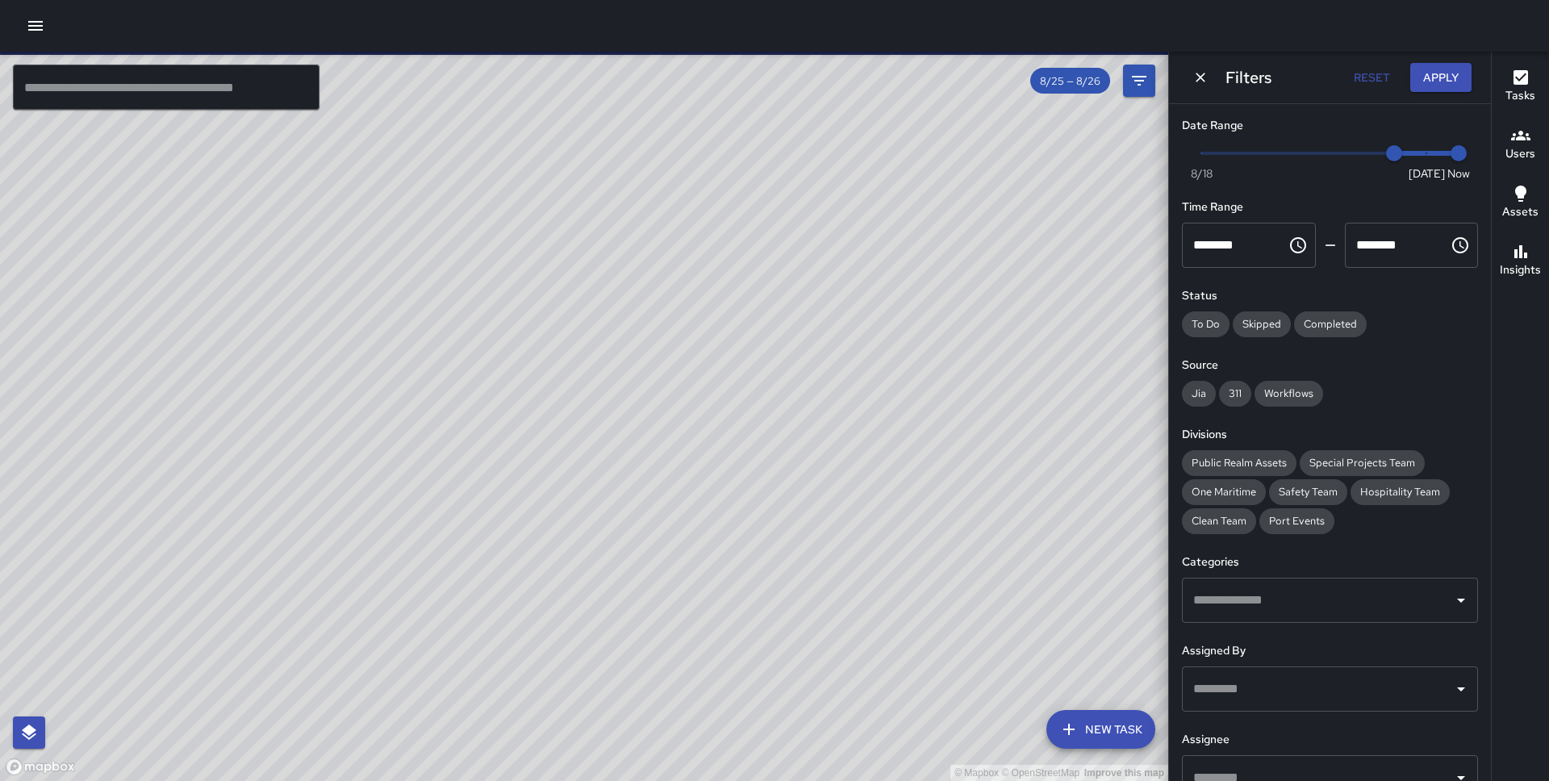
type input "*"
drag, startPoint x: 1401, startPoint y: 150, endPoint x: 1411, endPoint y: 150, distance: 9.7
click at [1402, 150] on span "8/25" at bounding box center [1394, 153] width 16 height 16
click at [1452, 69] on button "Apply" at bounding box center [1440, 78] width 61 height 30
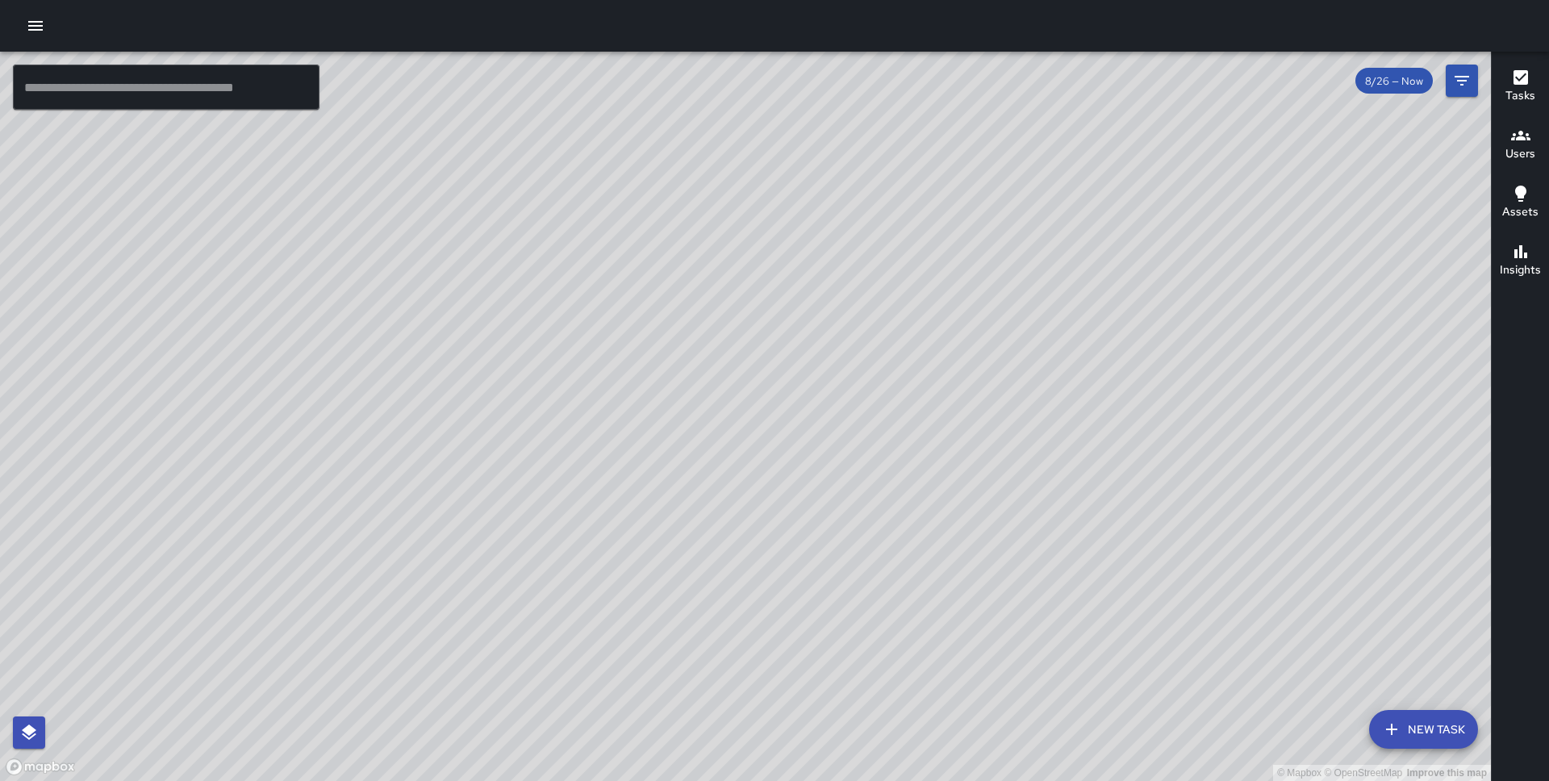
drag, startPoint x: 1162, startPoint y: 449, endPoint x: 989, endPoint y: 269, distance: 250.4
click at [989, 269] on div "© Mapbox © OpenStreetMap Improve this map" at bounding box center [745, 416] width 1491 height 729
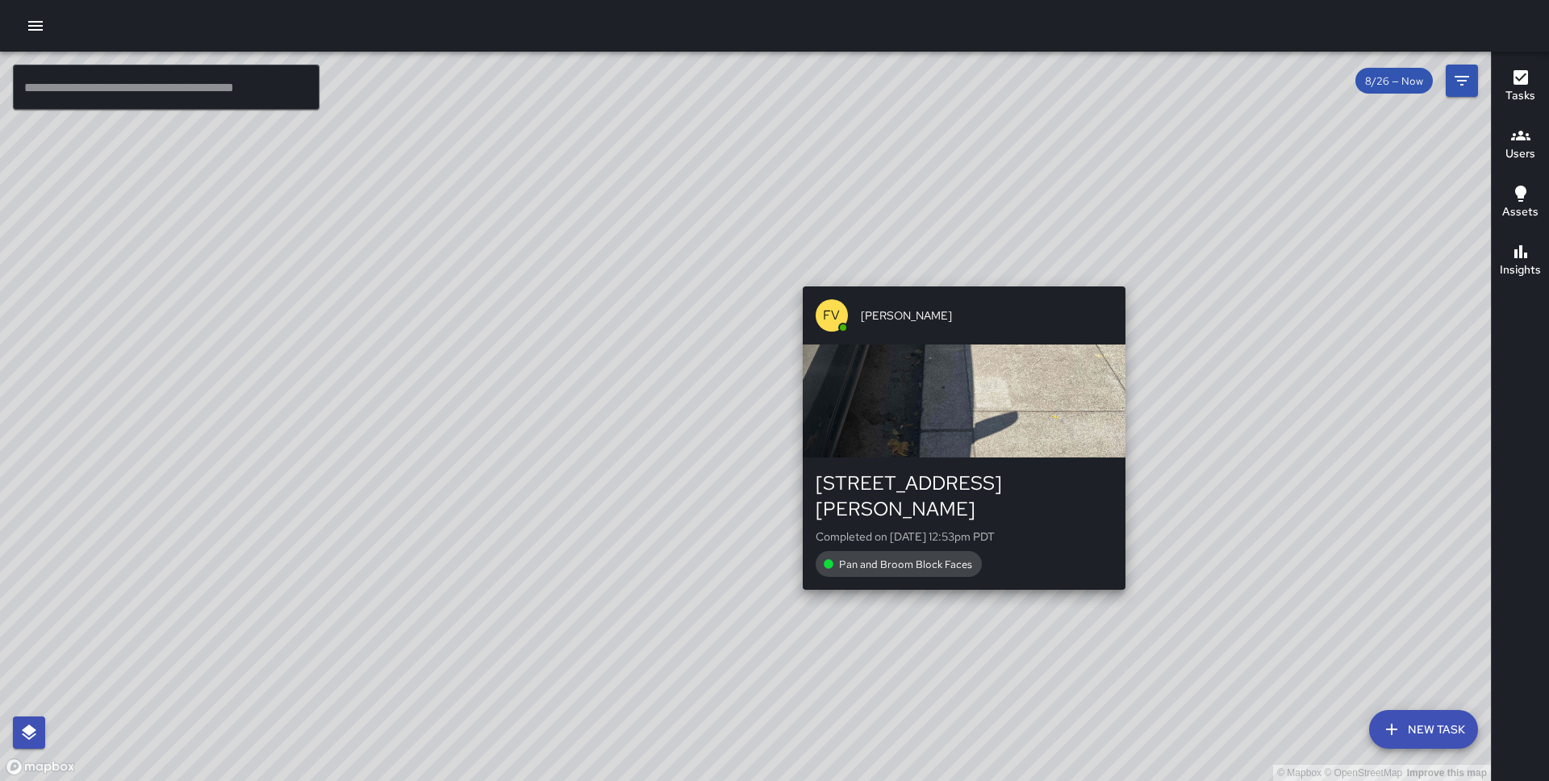
click at [957, 277] on div "© Mapbox © OpenStreetMap Improve this map FV [PERSON_NAME] [STREET_ADDRESS][PER…" at bounding box center [745, 416] width 1491 height 729
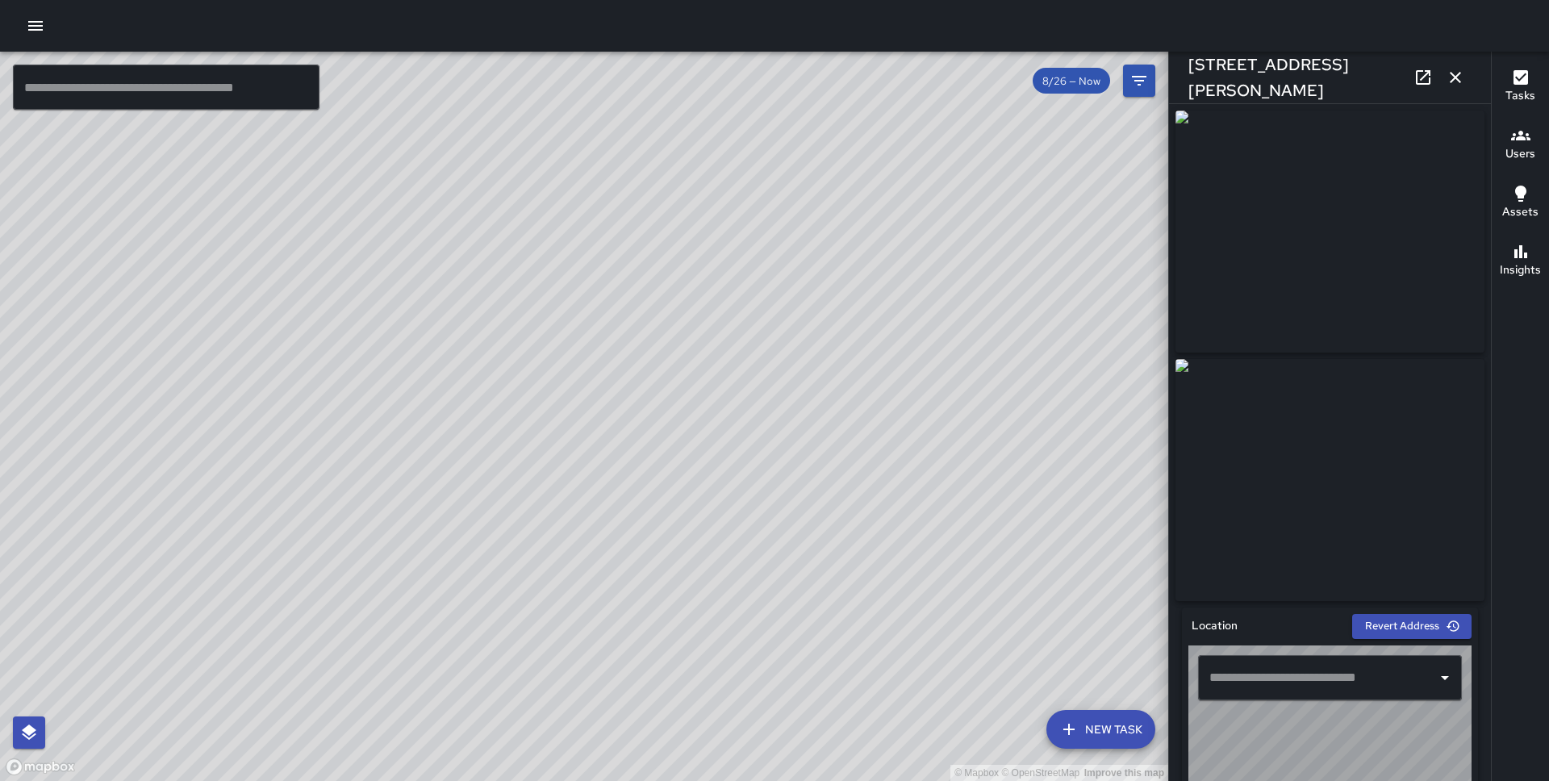
type input "**********"
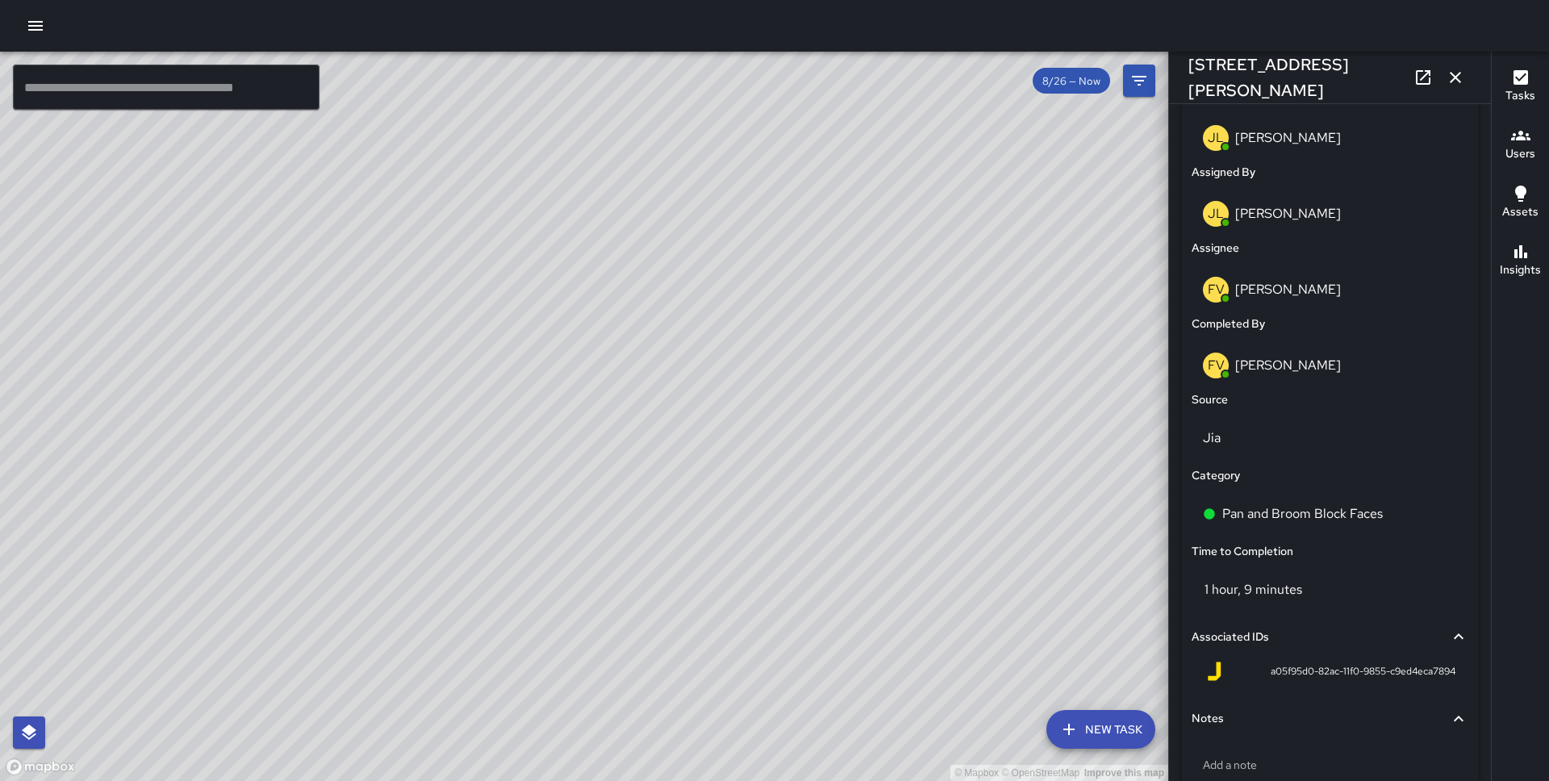
scroll to position [835, 0]
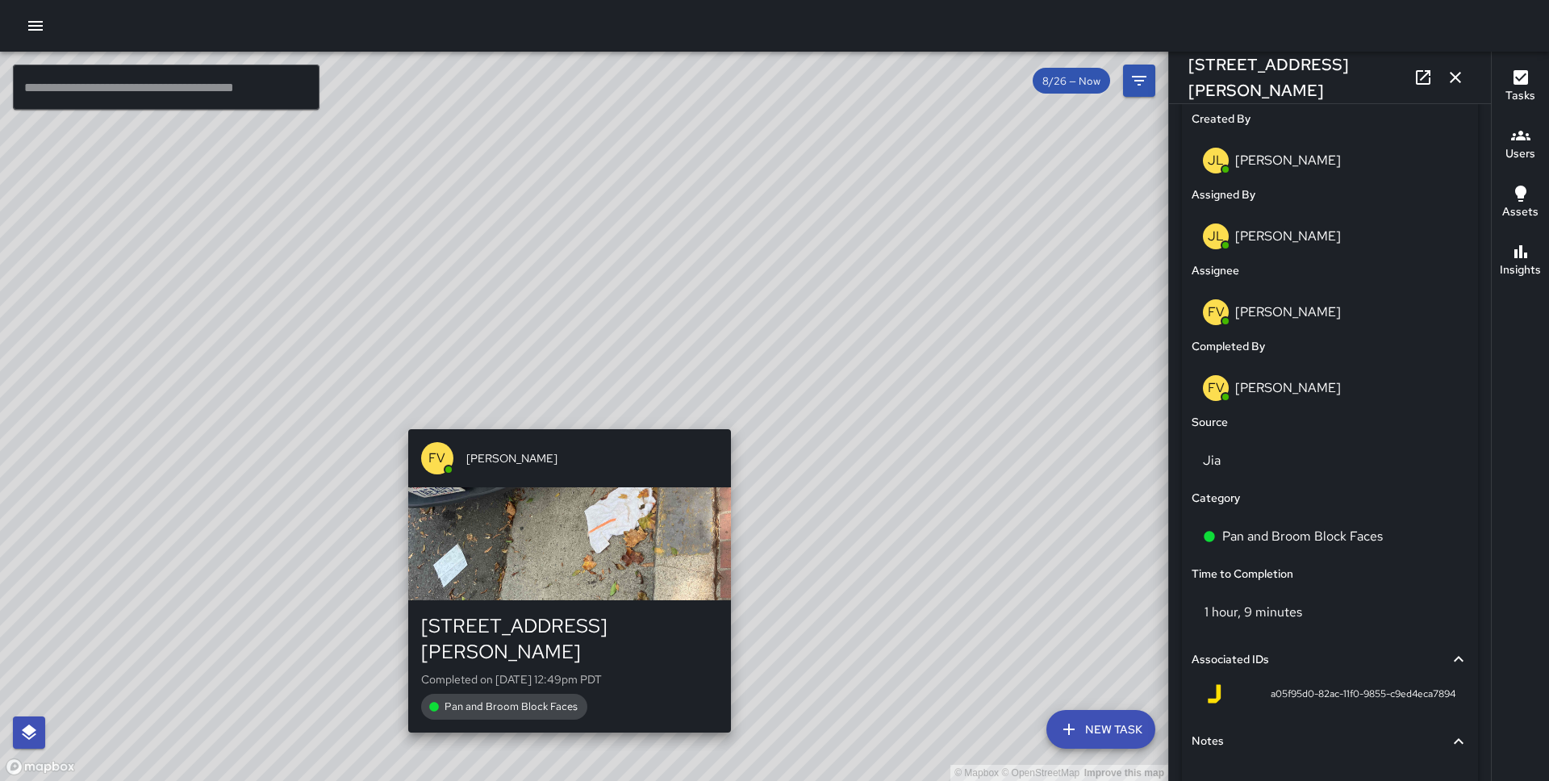
click at [558, 423] on div "FV [PERSON_NAME] [STREET_ADDRESS][PERSON_NAME] Completed on [DATE] 12:49pm PDT …" at bounding box center [570, 581] width 336 height 316
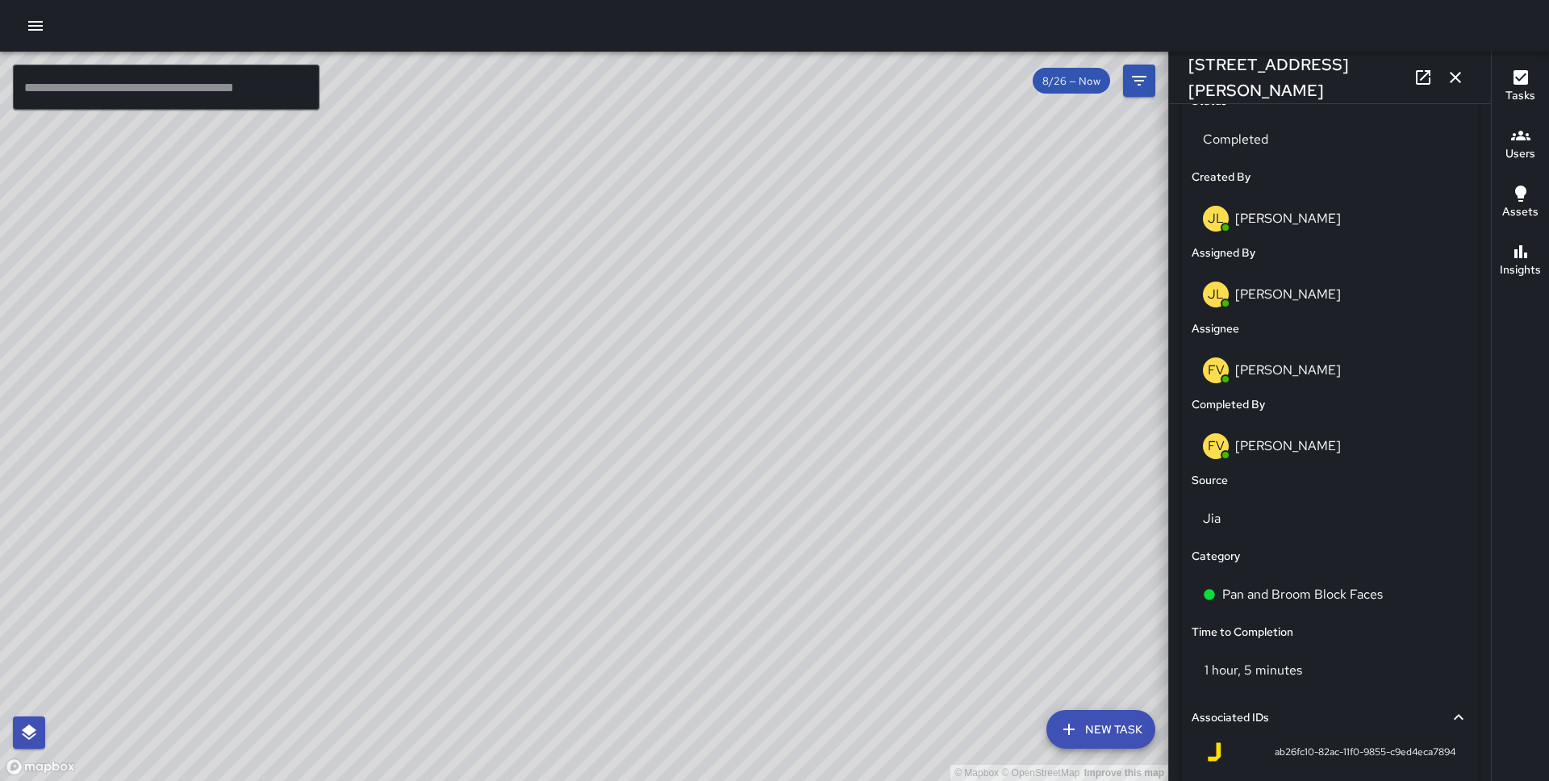
scroll to position [962, 0]
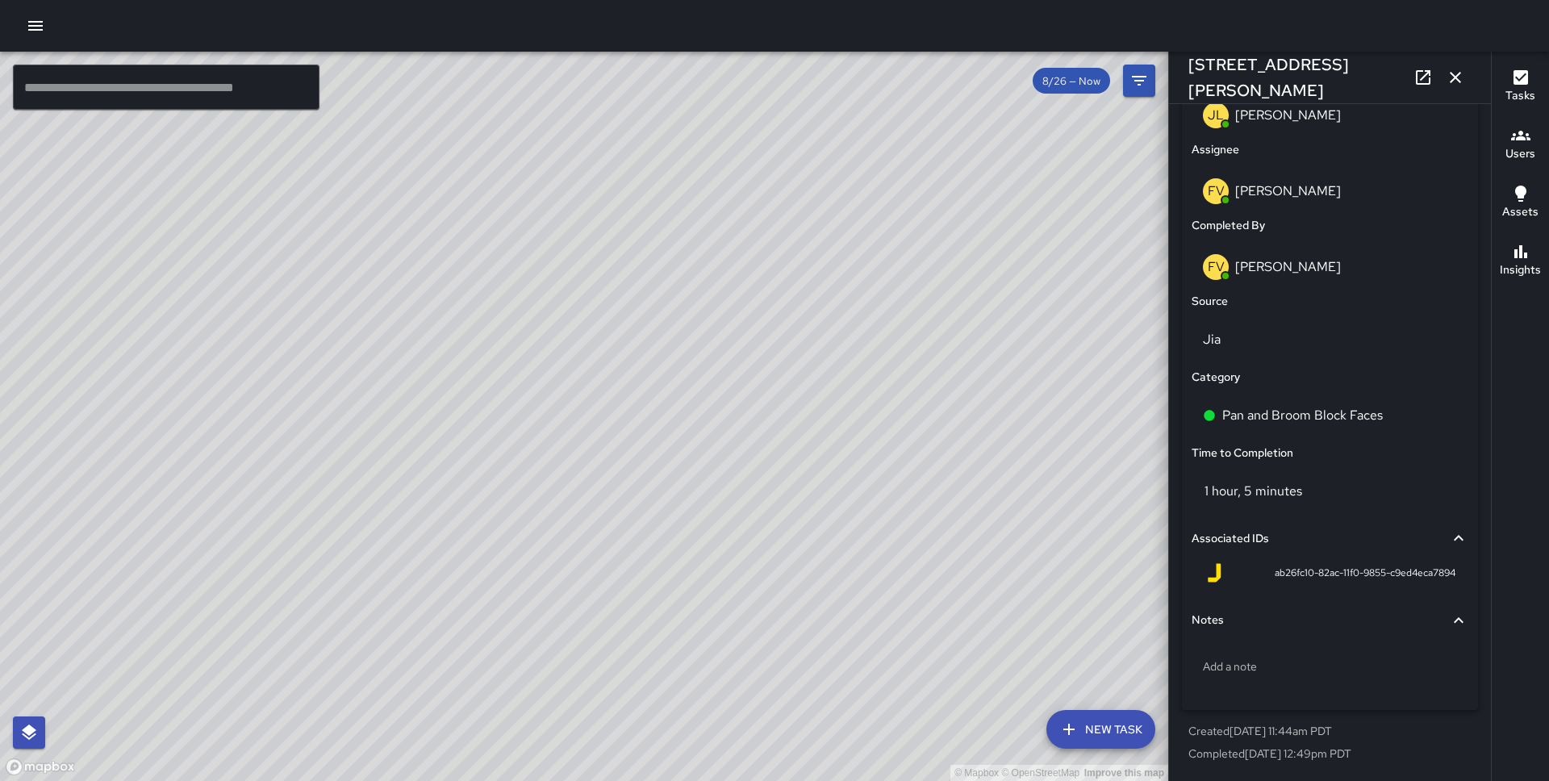
click at [577, 430] on div "© Mapbox © OpenStreetMap Improve this map FV [PERSON_NAME] [STREET_ADDRESS][PER…" at bounding box center [584, 416] width 1168 height 729
click at [35, 23] on icon "button" at bounding box center [35, 25] width 19 height 19
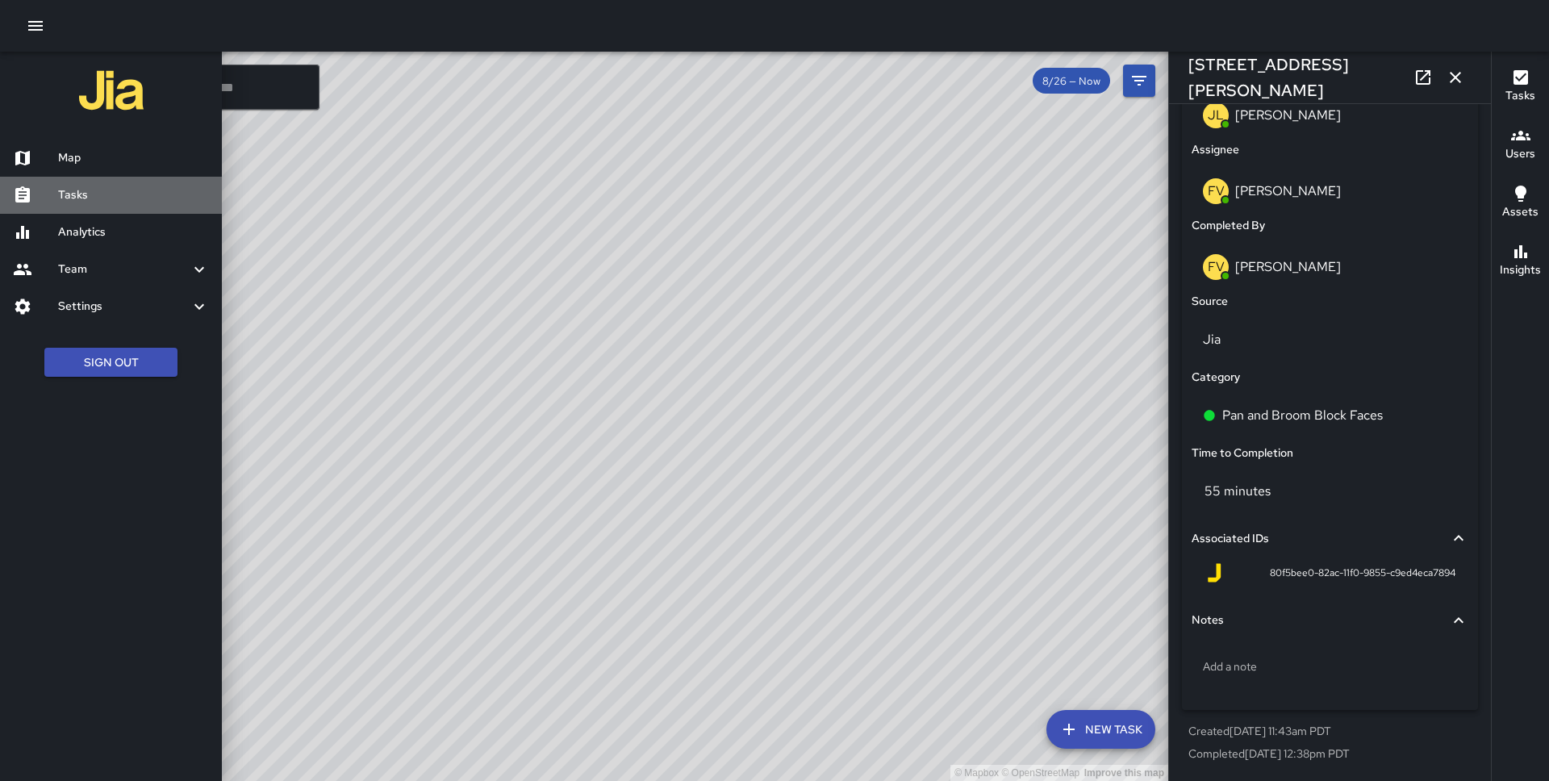
click at [79, 198] on h6 "Tasks" at bounding box center [133, 195] width 151 height 18
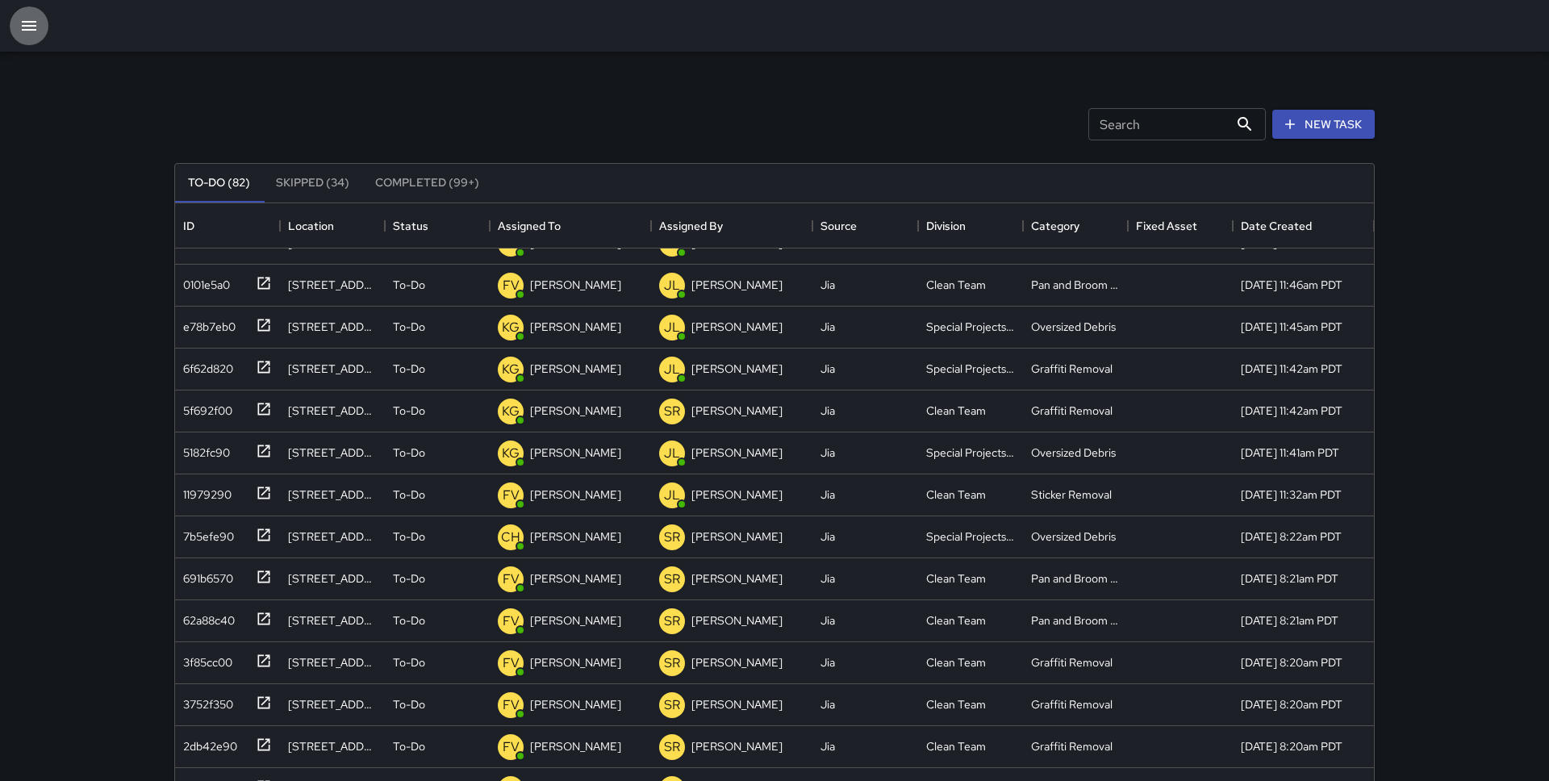
click at [34, 37] on button "button" at bounding box center [29, 25] width 39 height 39
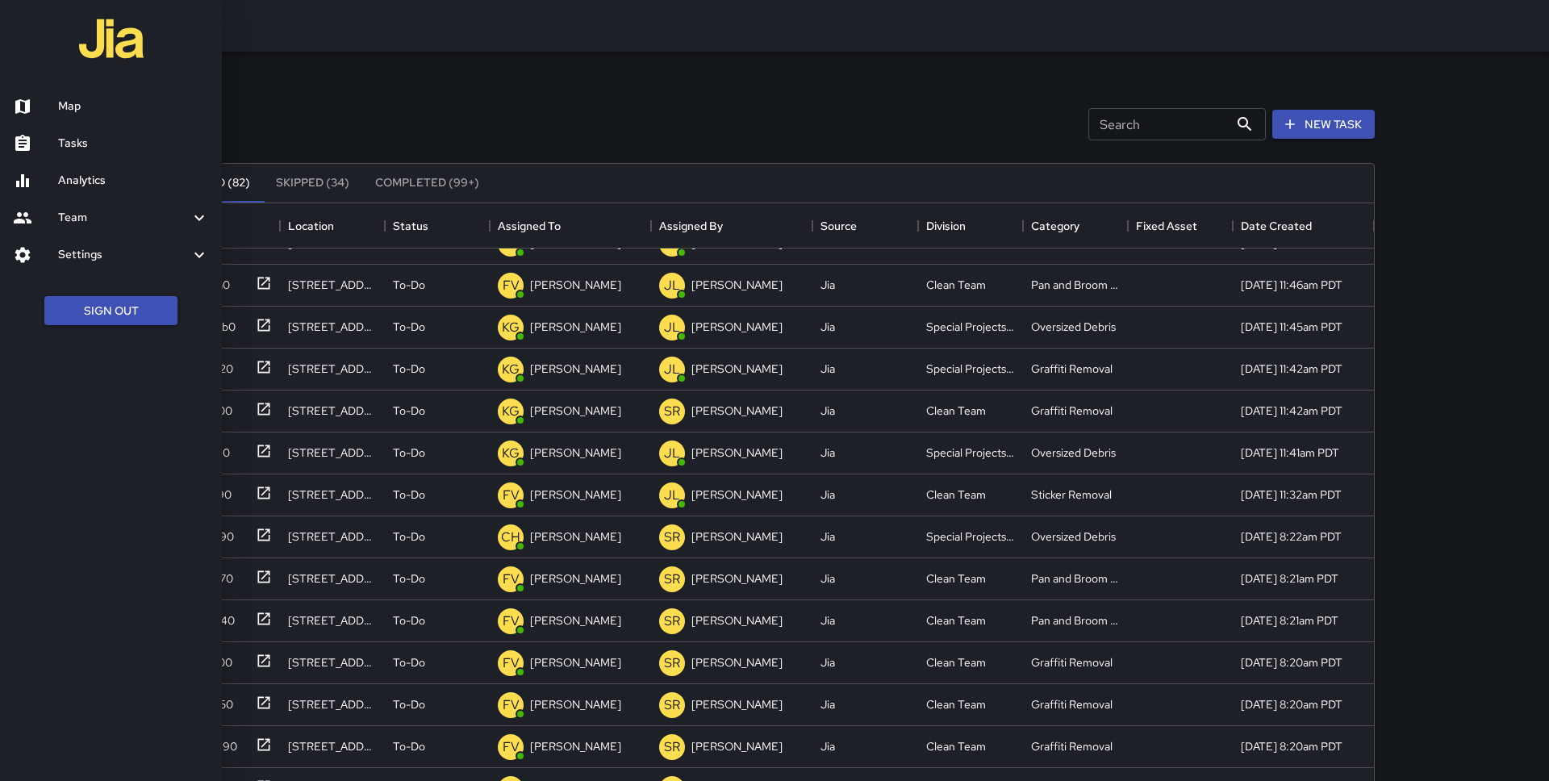
click at [65, 117] on link "Map" at bounding box center [111, 106] width 222 height 37
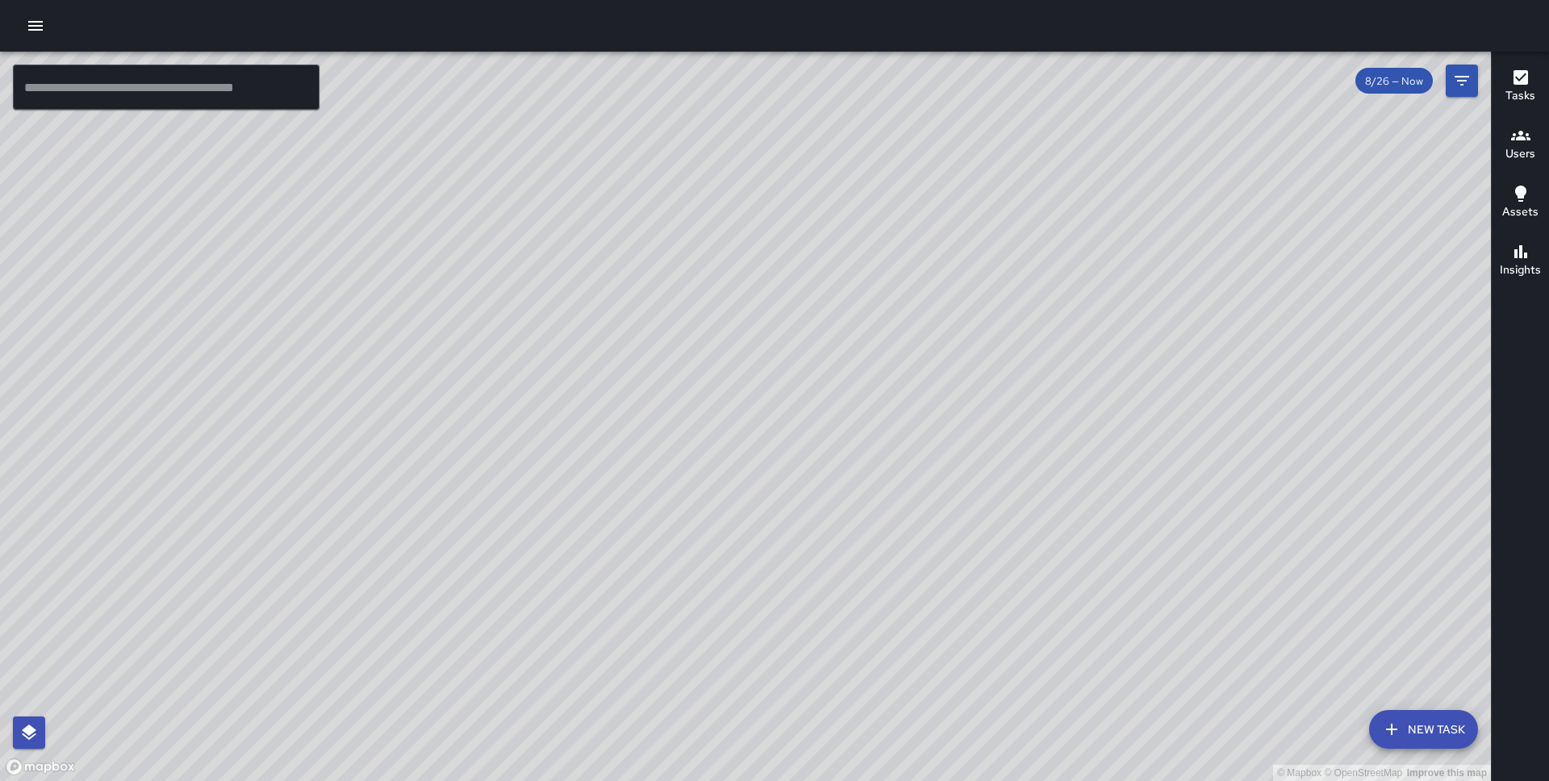
drag, startPoint x: 519, startPoint y: 640, endPoint x: 511, endPoint y: 369, distance: 271.9
click at [511, 369] on div "© Mapbox © OpenStreetMap Improve this map" at bounding box center [745, 416] width 1491 height 729
